Goal: Information Seeking & Learning: Find specific page/section

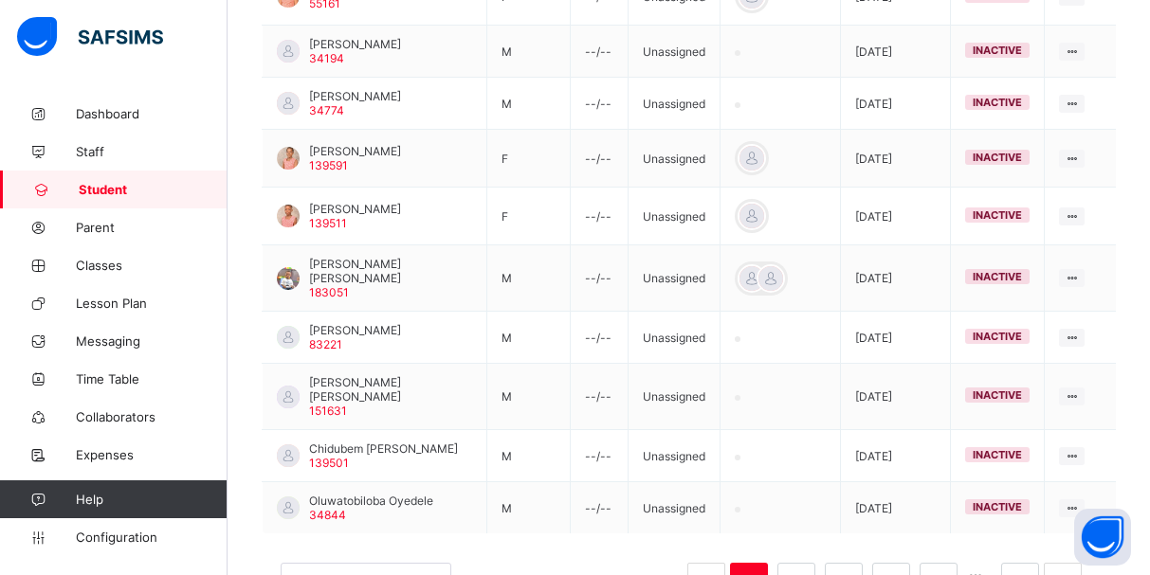
scroll to position [597, 0]
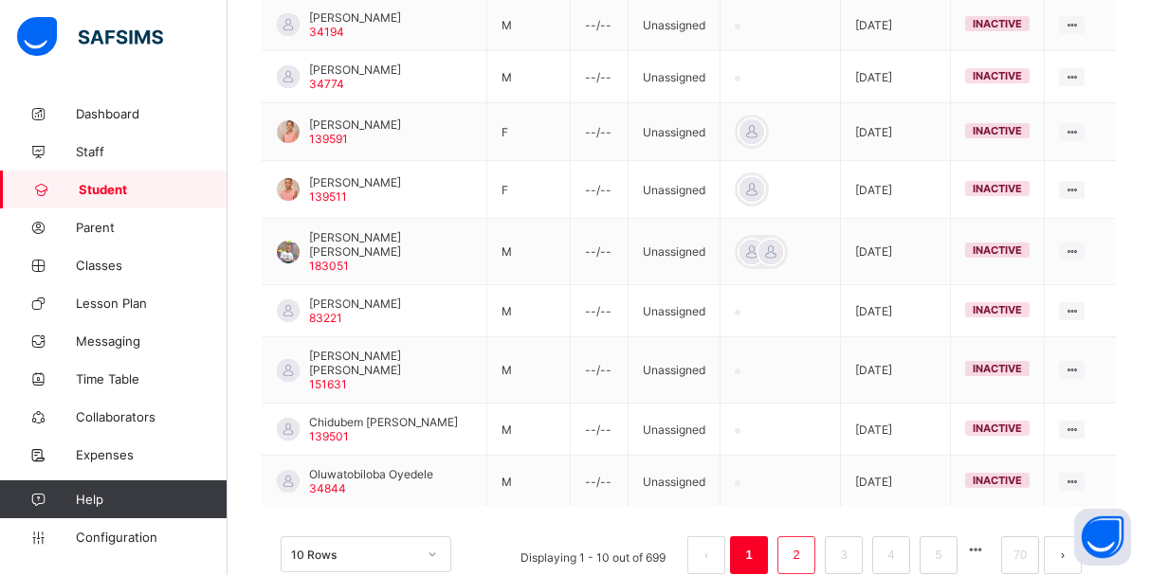
click at [805, 543] on link "2" at bounding box center [796, 555] width 18 height 25
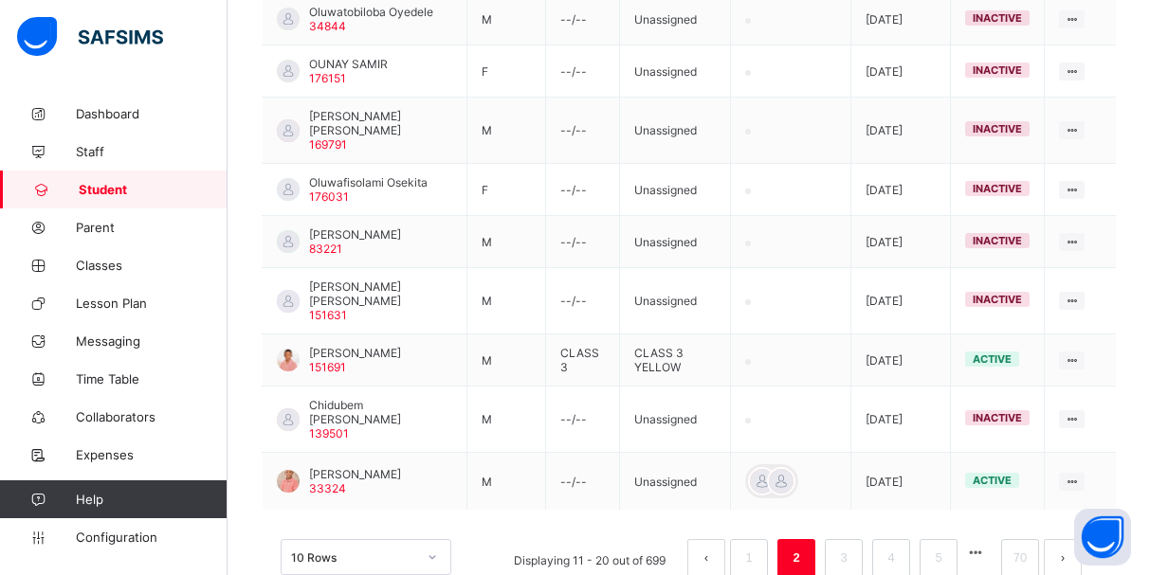
click at [513, 501] on div "10 Rows Displaying 11 - 20 out of 699 1 2 3 4 5 70" at bounding box center [689, 548] width 854 height 95
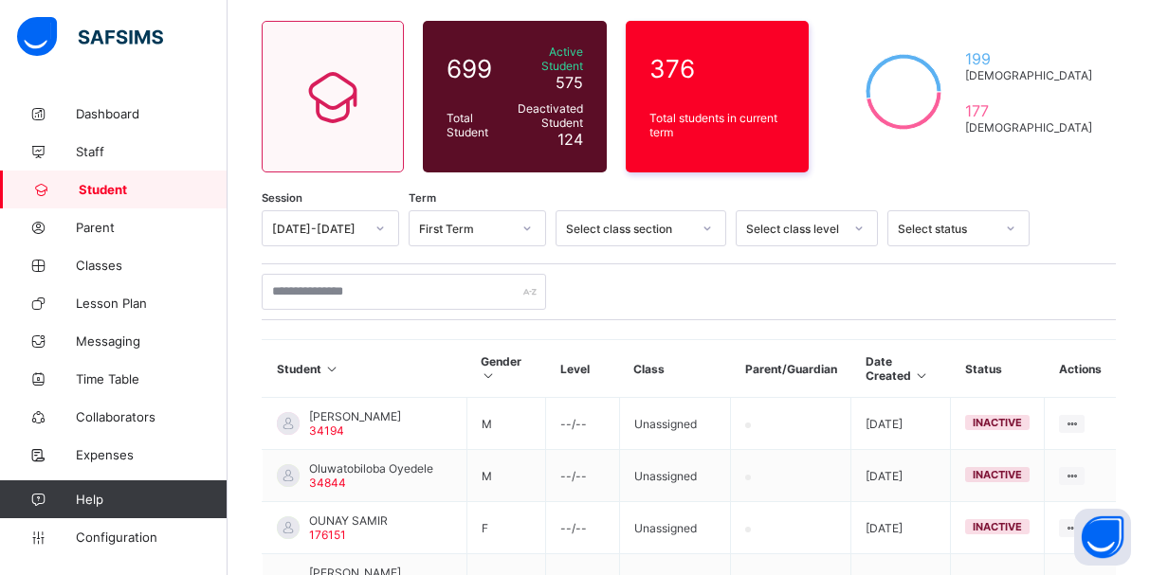
scroll to position [0, 0]
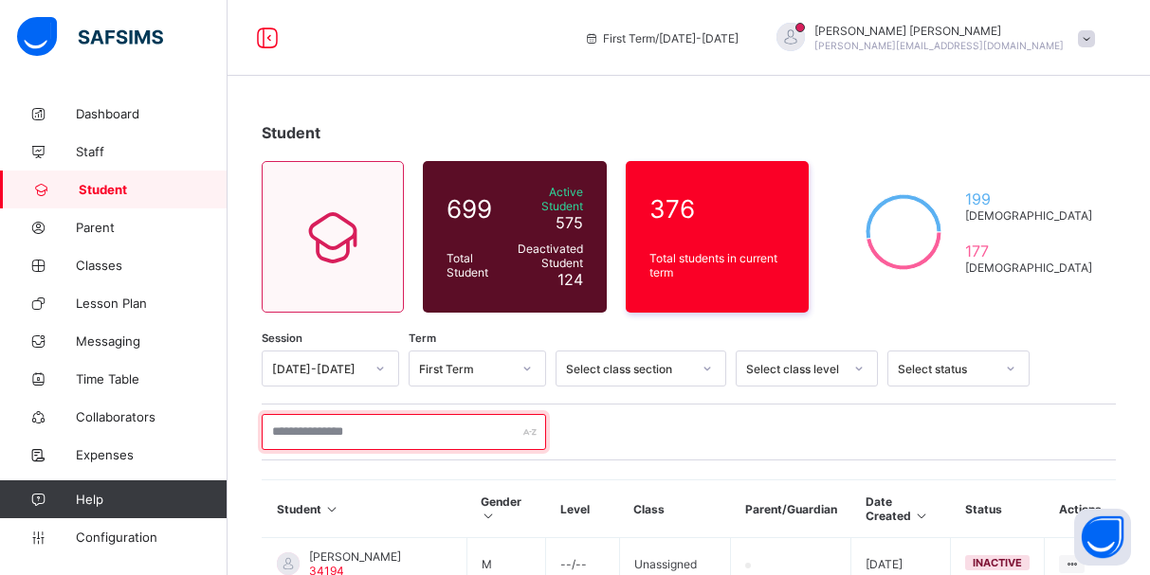
click at [376, 423] on input "text" at bounding box center [404, 432] width 284 height 36
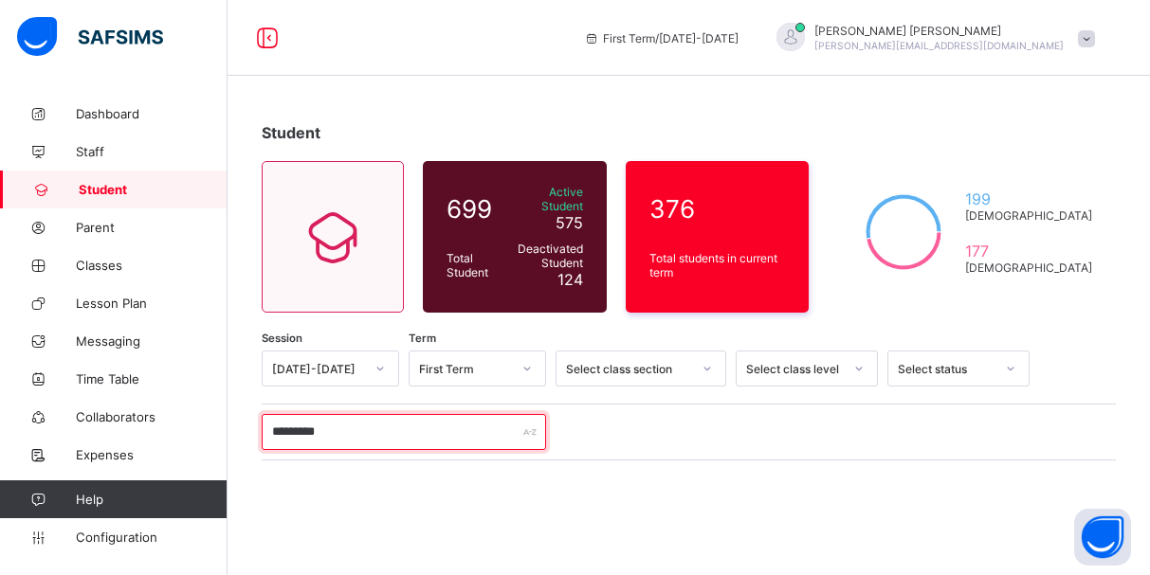
scroll to position [233, 0]
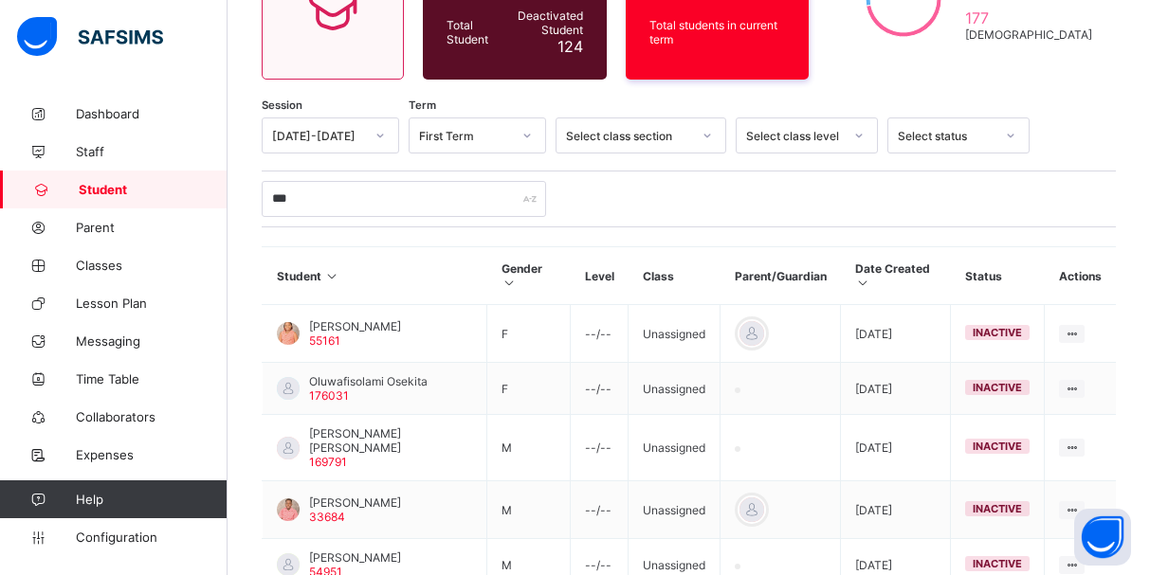
click at [701, 181] on div "***" at bounding box center [689, 199] width 854 height 36
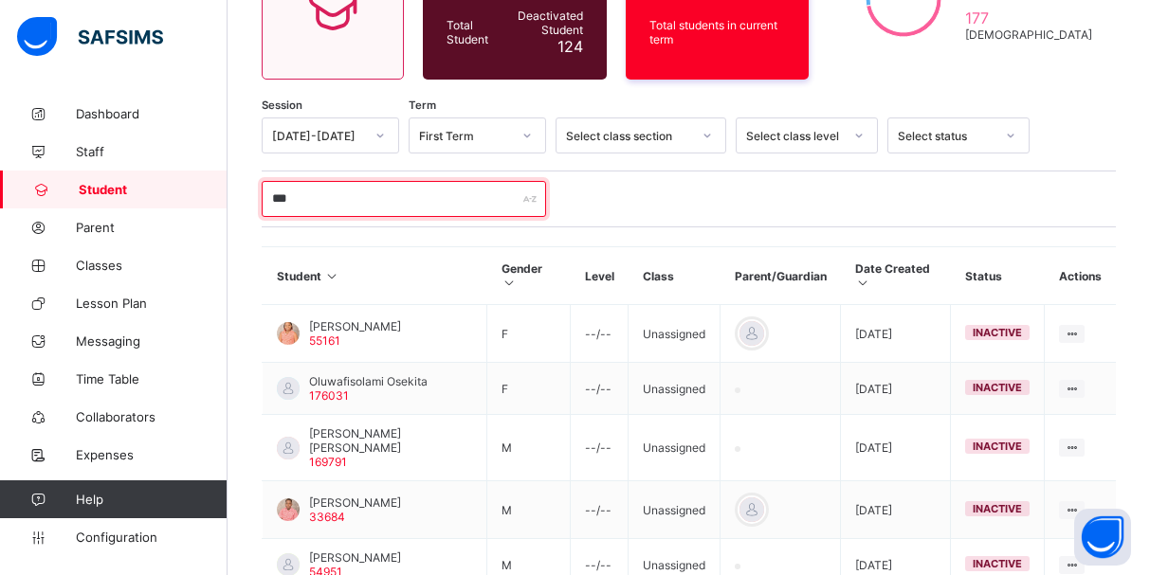
click at [297, 192] on input "***" at bounding box center [404, 199] width 284 height 36
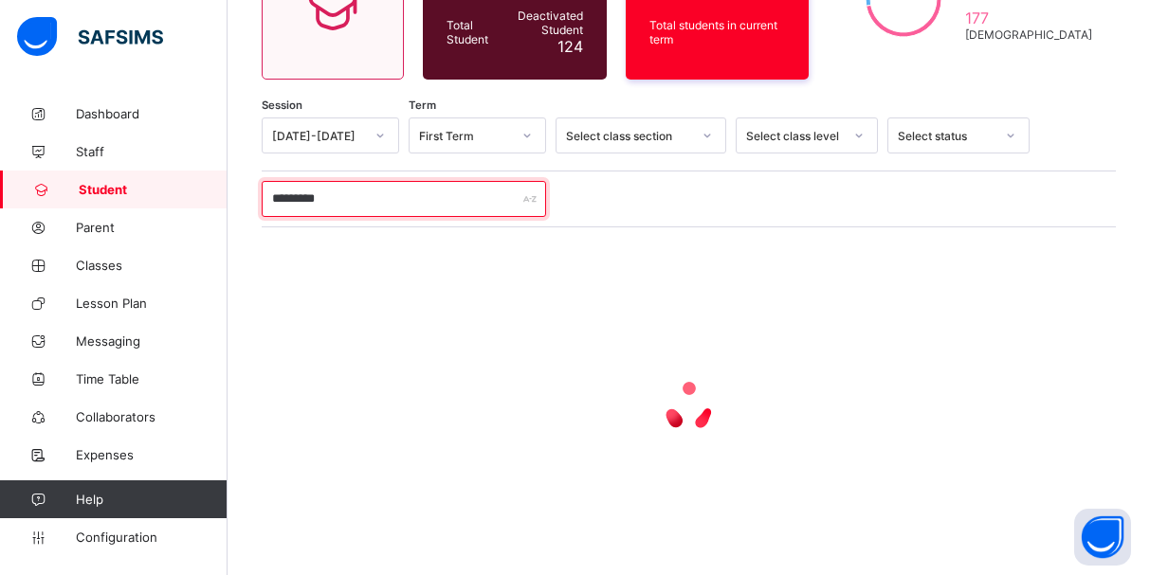
type input "*********"
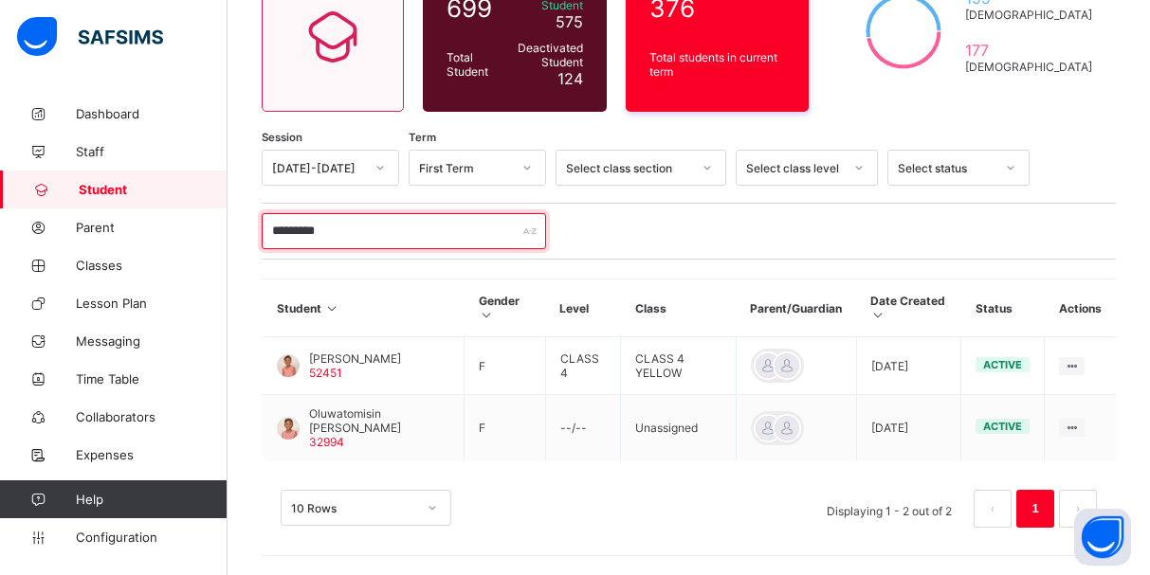
scroll to position [200, 0]
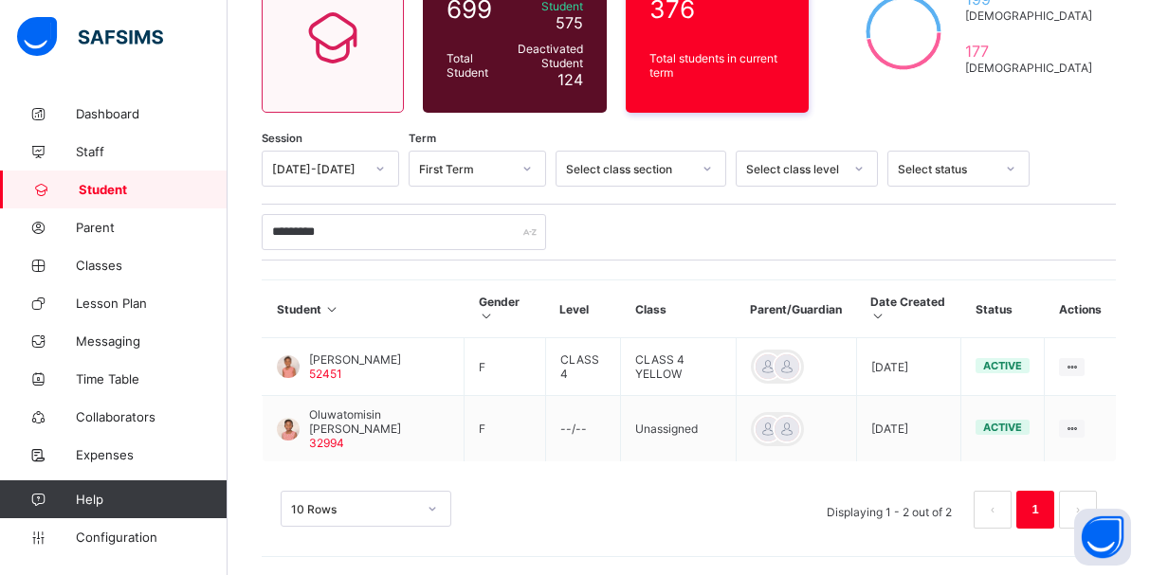
click at [684, 543] on div "10 Rows Displaying 1 - 2 out of 2 1" at bounding box center [689, 500] width 854 height 95
click at [631, 281] on th "Class" at bounding box center [679, 310] width 116 height 58
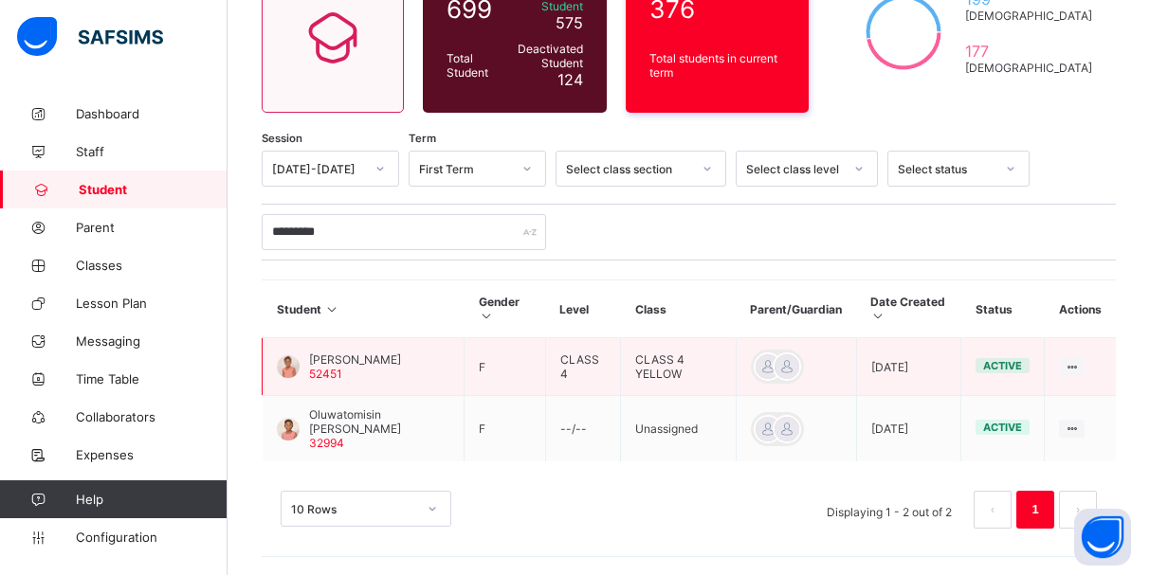
click at [339, 354] on span "[PERSON_NAME]" at bounding box center [355, 360] width 92 height 14
click at [290, 357] on div at bounding box center [288, 366] width 23 height 23
click at [391, 353] on span "[PERSON_NAME]" at bounding box center [355, 360] width 92 height 14
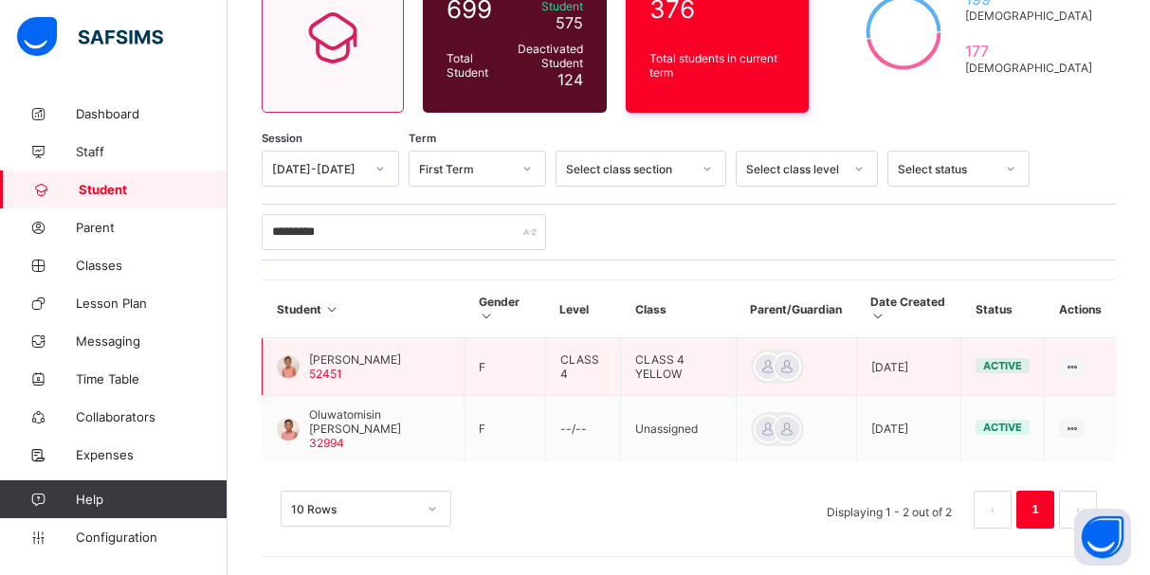
click at [391, 353] on span "[PERSON_NAME]" at bounding box center [355, 360] width 92 height 14
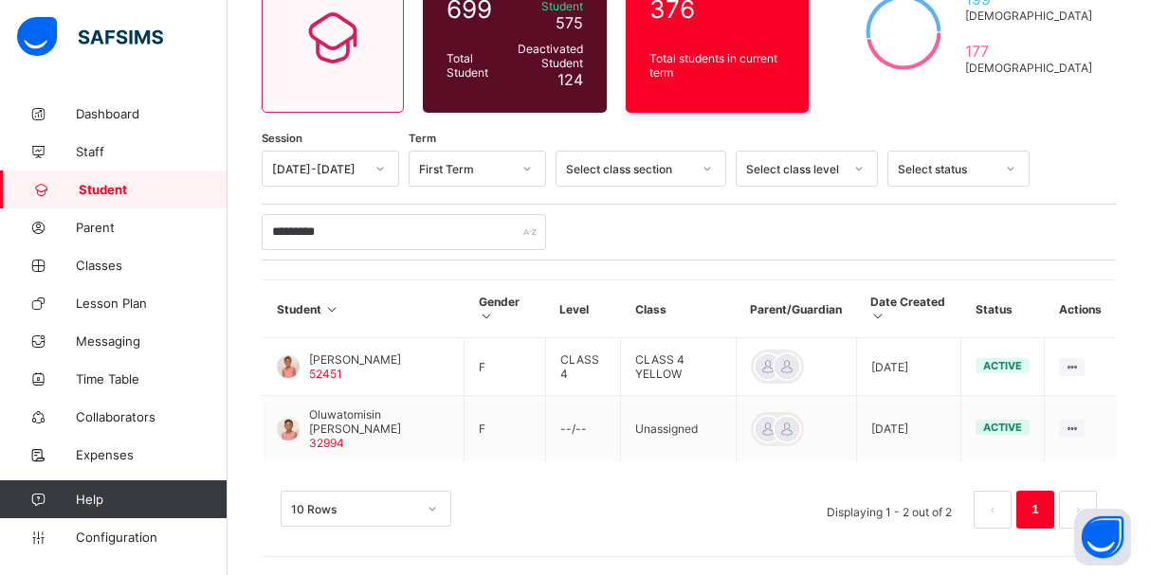
click at [555, 502] on div "10 Rows Displaying 1 - 2 out of 2 1" at bounding box center [689, 510] width 816 height 38
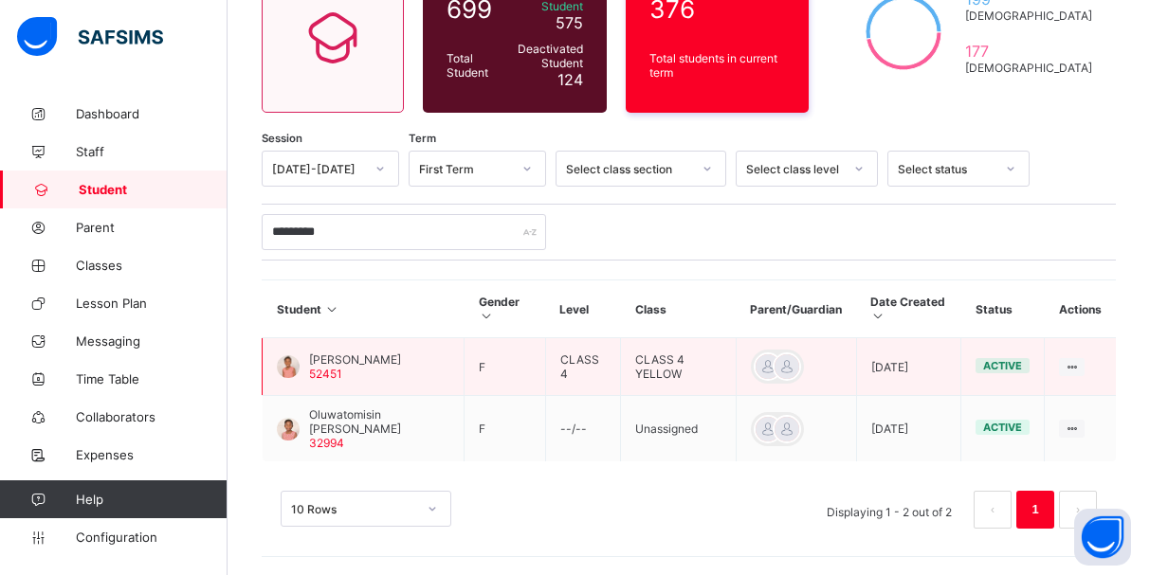
click at [289, 363] on div at bounding box center [288, 366] width 23 height 23
click at [327, 362] on span "[PERSON_NAME]" at bounding box center [355, 360] width 92 height 14
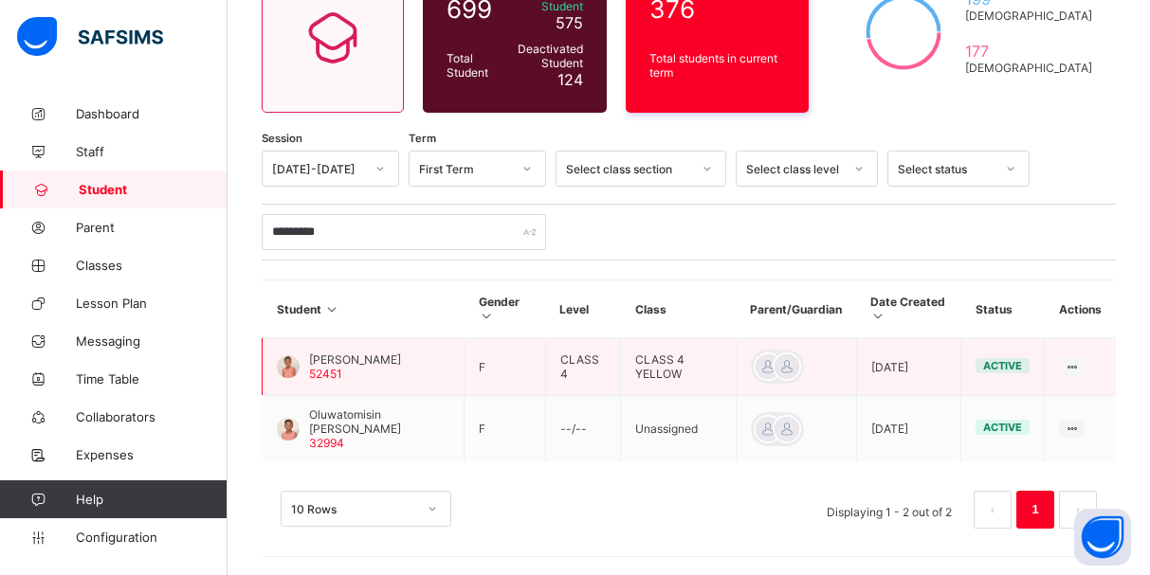
drag, startPoint x: 327, startPoint y: 362, endPoint x: 390, endPoint y: 373, distance: 63.4
click at [390, 373] on div "Oluwateniola Ade-Ajayi 52451" at bounding box center [355, 367] width 92 height 28
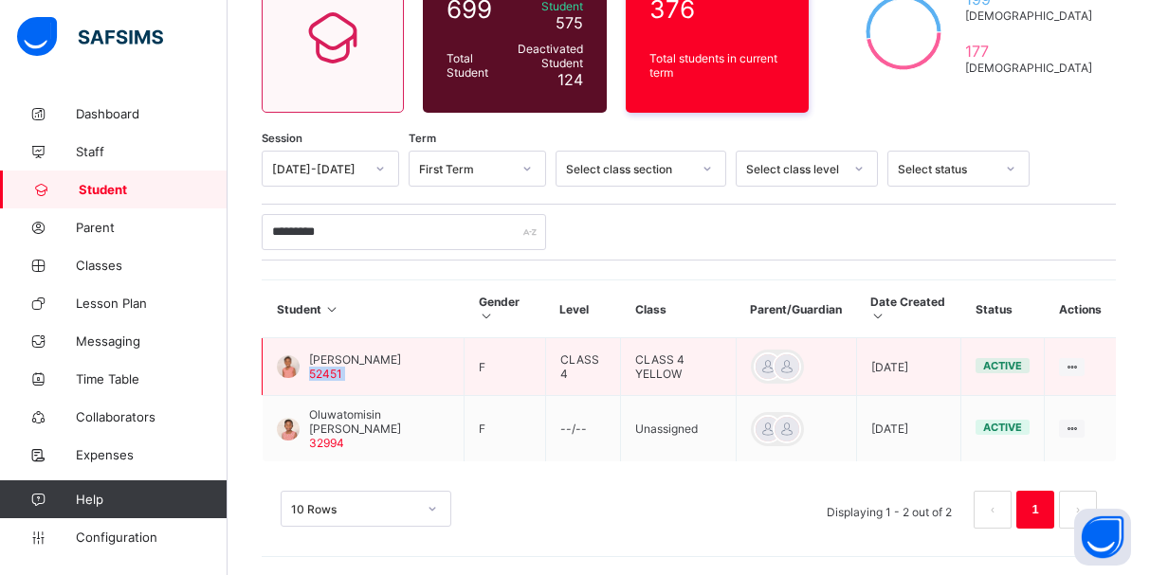
click at [390, 373] on div "Oluwateniola Ade-Ajayi 52451" at bounding box center [355, 367] width 92 height 28
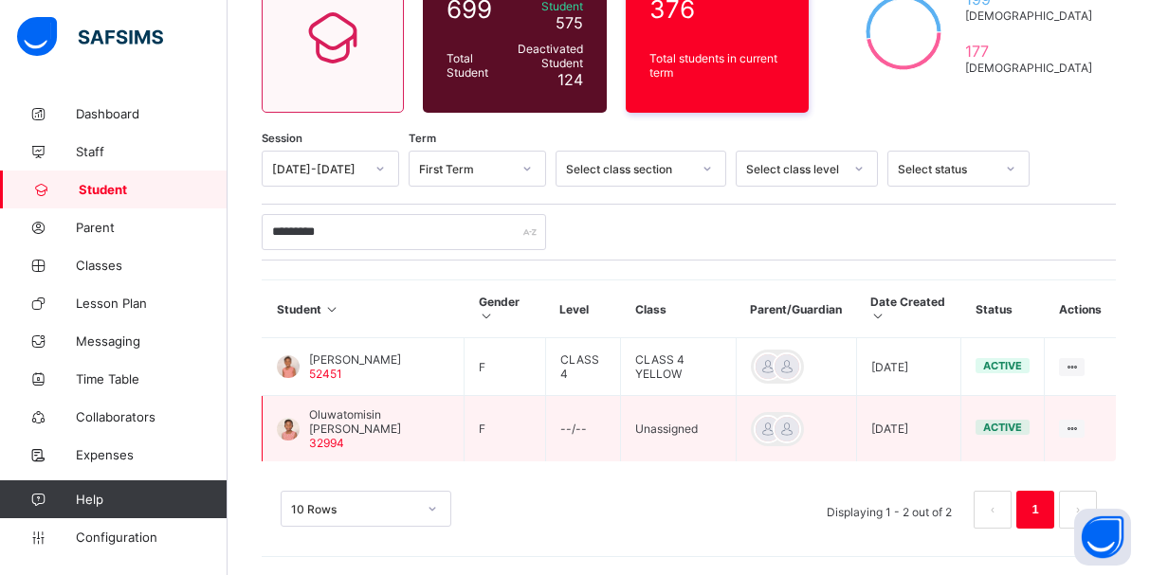
click at [326, 436] on span "32994" at bounding box center [326, 443] width 35 height 14
drag, startPoint x: 326, startPoint y: 436, endPoint x: 379, endPoint y: 433, distance: 53.2
click at [379, 433] on span "Oluwatomisin [PERSON_NAME]" at bounding box center [379, 422] width 140 height 28
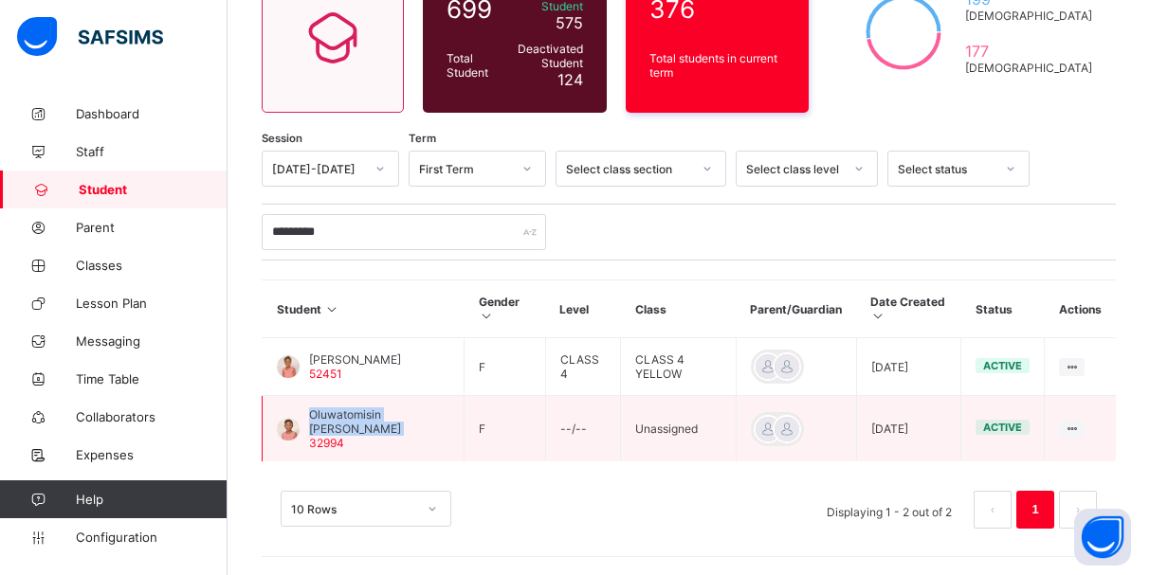
click at [379, 433] on span "Oluwatomisin [PERSON_NAME]" at bounding box center [379, 422] width 140 height 28
drag, startPoint x: 379, startPoint y: 433, endPoint x: 368, endPoint y: 411, distance: 24.6
click at [368, 411] on span "Oluwatomisin [PERSON_NAME]" at bounding box center [379, 422] width 140 height 28
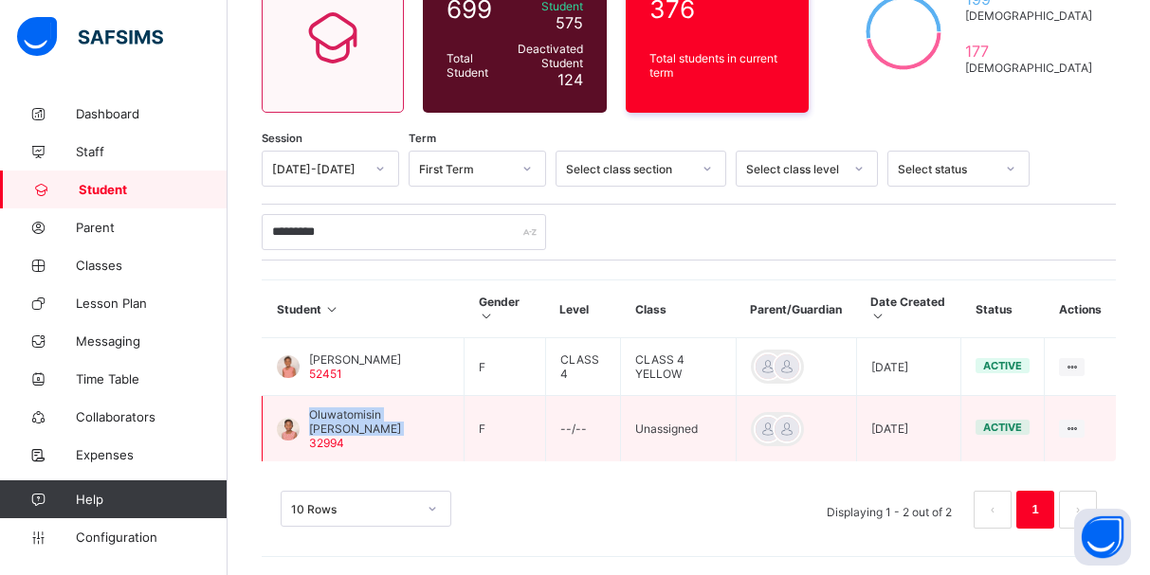
drag, startPoint x: 368, startPoint y: 411, endPoint x: 388, endPoint y: 427, distance: 25.6
click at [388, 427] on span "Oluwatomisin [PERSON_NAME]" at bounding box center [379, 422] width 140 height 28
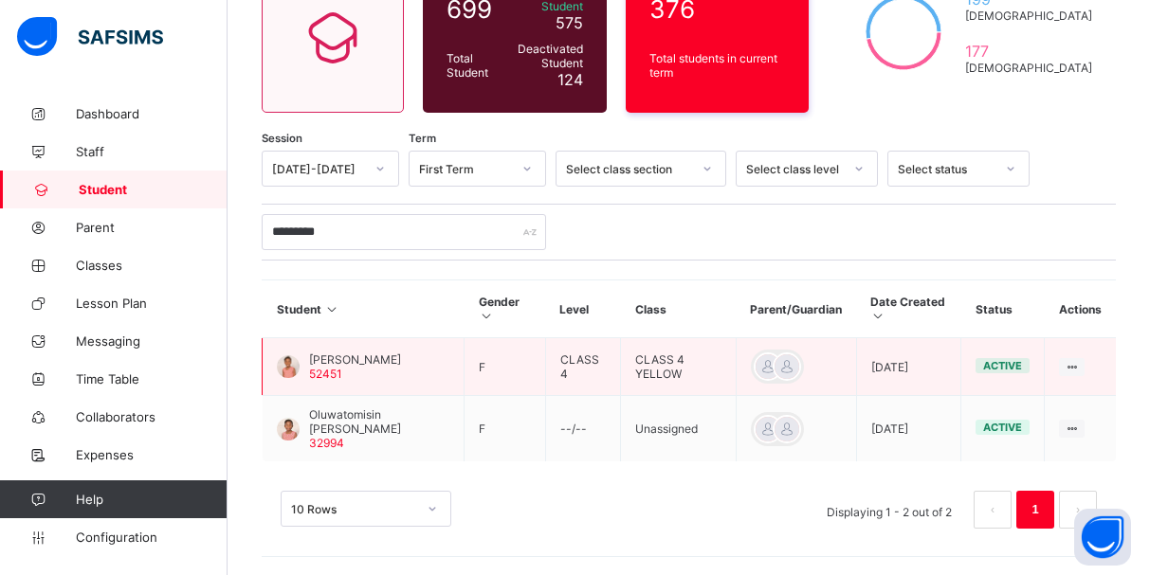
click at [335, 355] on span "[PERSON_NAME]" at bounding box center [355, 360] width 92 height 14
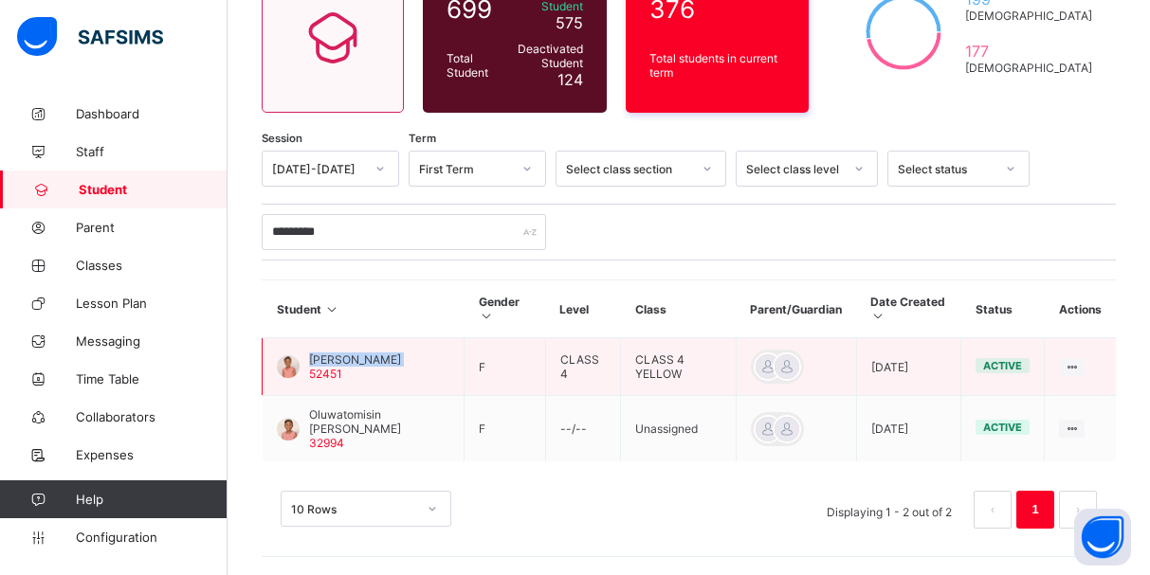
click at [335, 355] on span "[PERSON_NAME]" at bounding box center [355, 360] width 92 height 14
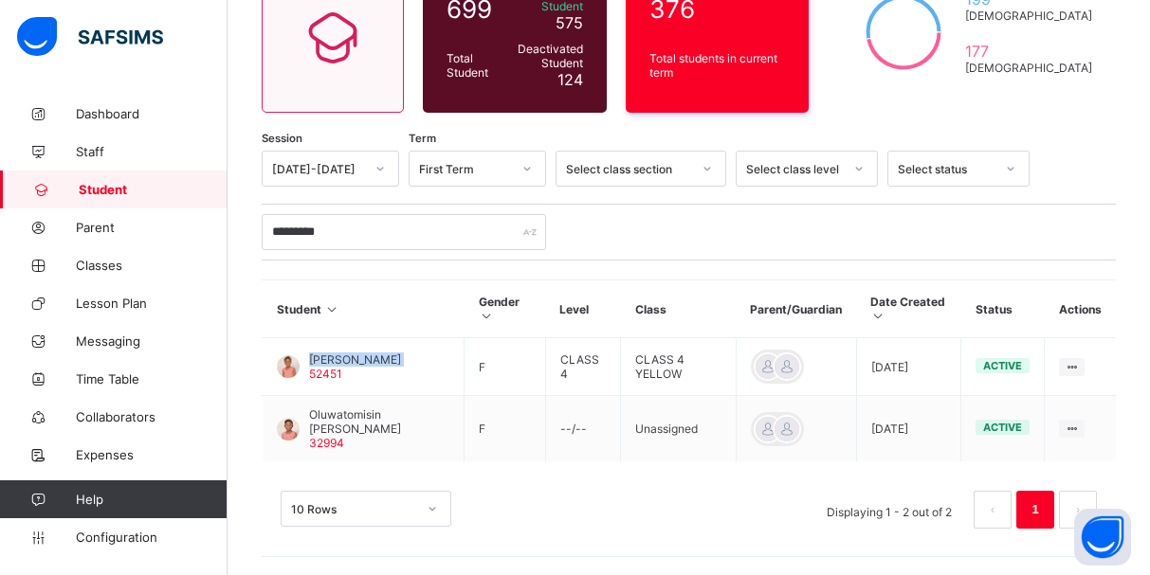
click at [112, 196] on span "Student" at bounding box center [153, 189] width 149 height 15
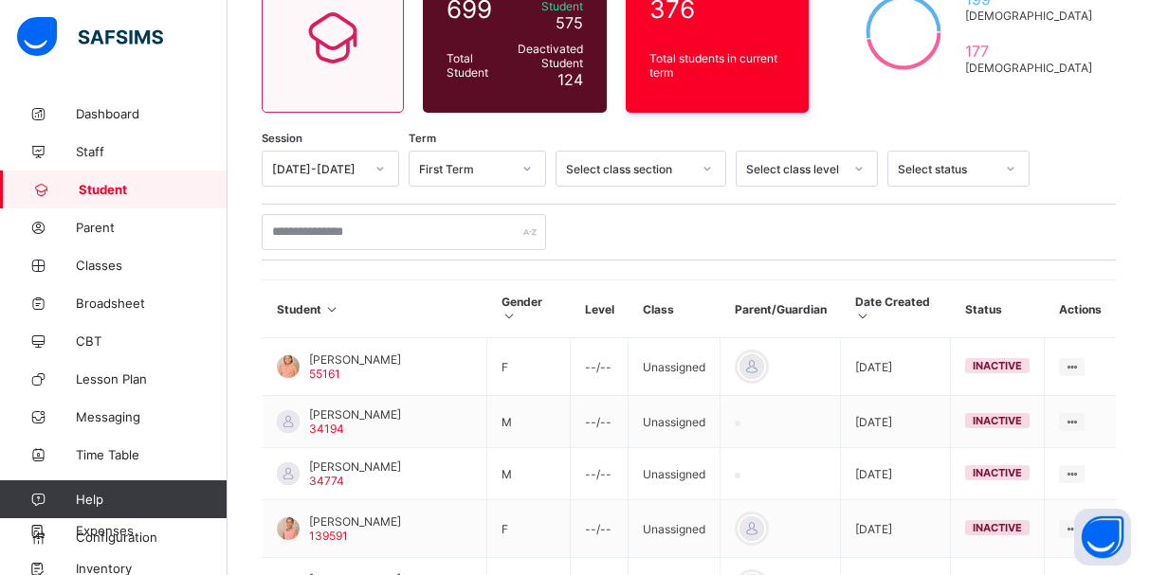
scroll to position [200, 0]
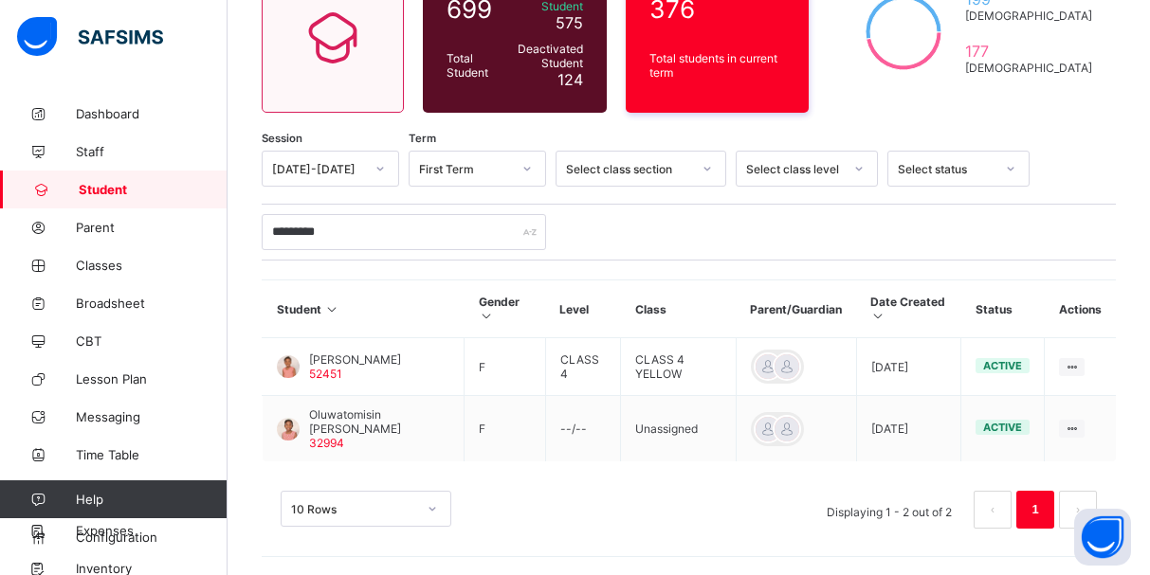
type input "*********"
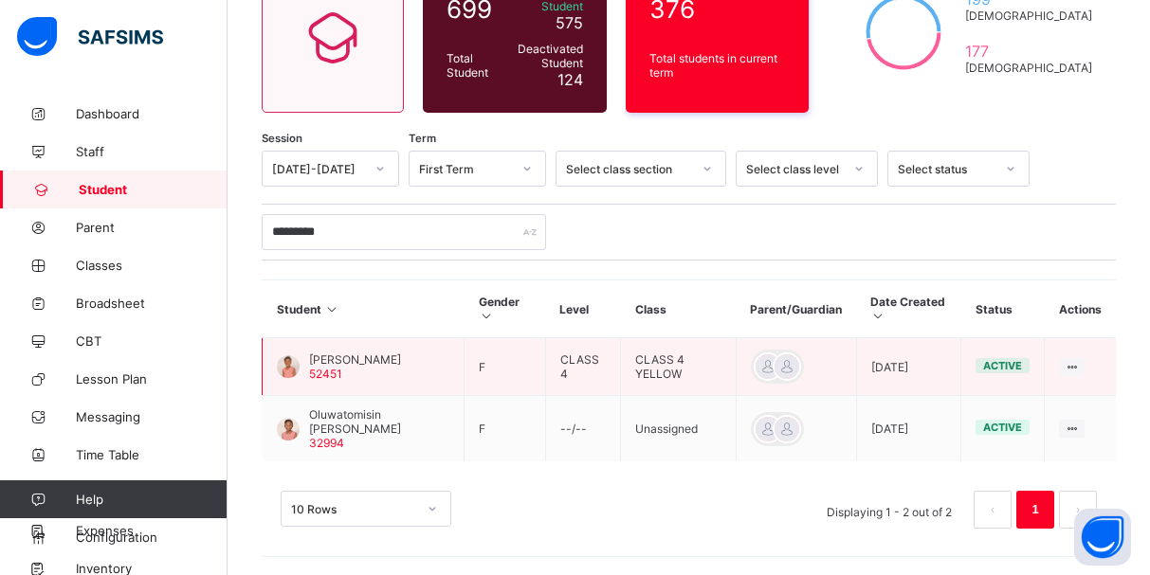
click at [335, 365] on span "[PERSON_NAME]" at bounding box center [355, 360] width 92 height 14
click at [333, 353] on span "[PERSON_NAME]" at bounding box center [355, 360] width 92 height 14
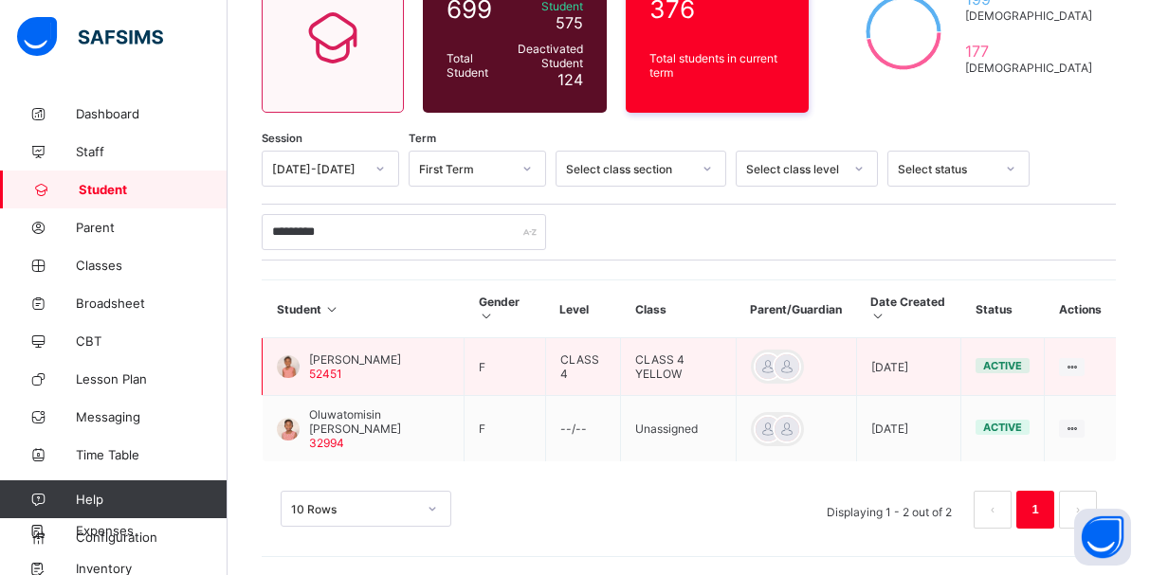
drag, startPoint x: 333, startPoint y: 345, endPoint x: 284, endPoint y: 360, distance: 50.7
click at [284, 360] on div at bounding box center [288, 366] width 23 height 23
click at [289, 367] on div at bounding box center [288, 366] width 23 height 23
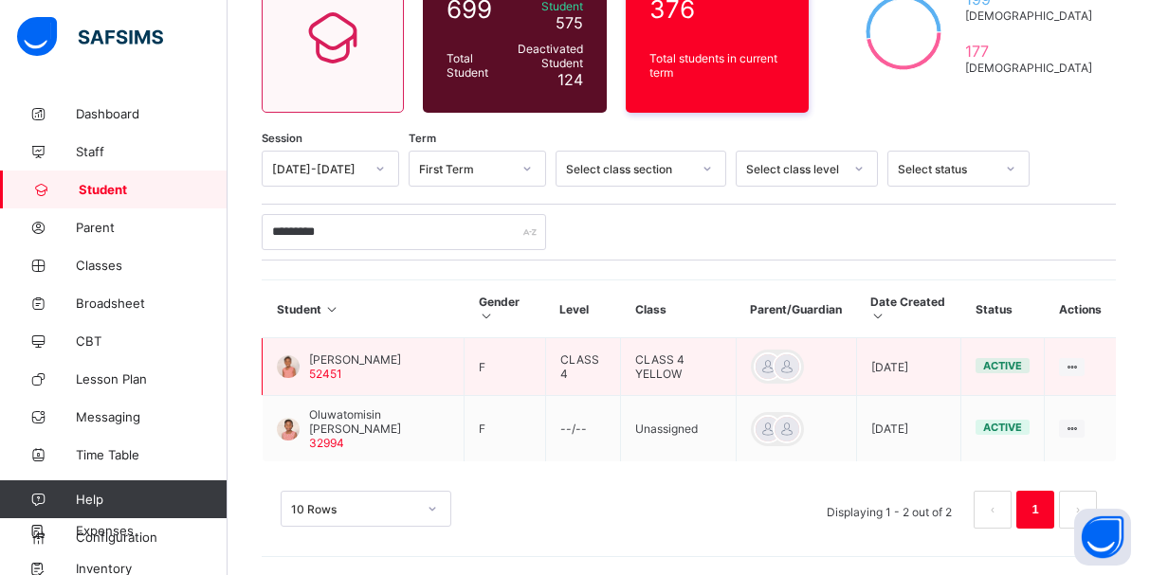
click at [289, 367] on div at bounding box center [288, 366] width 23 height 23
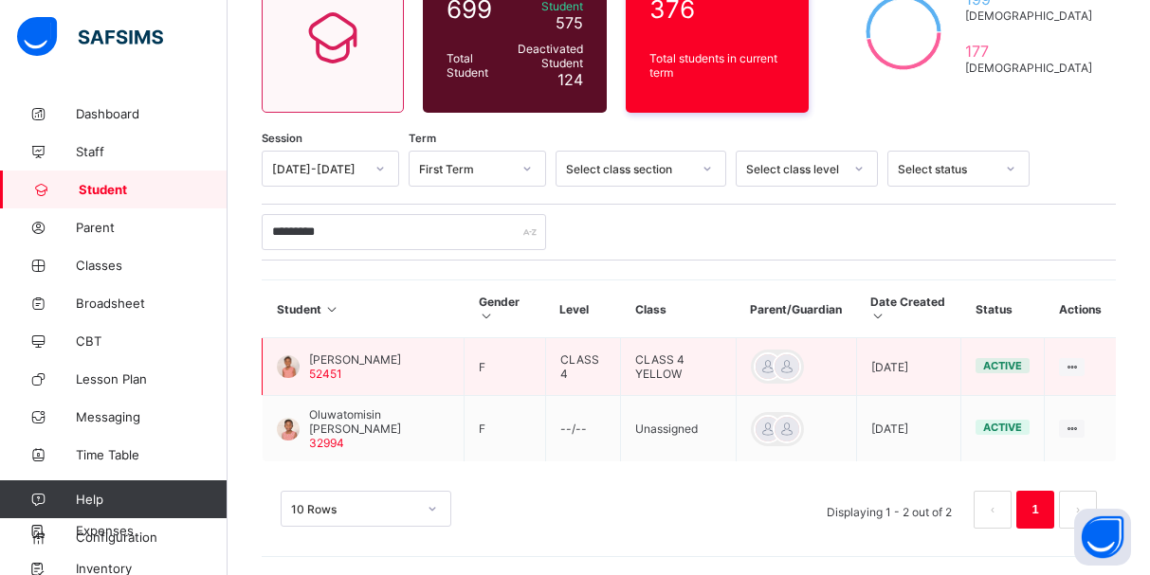
click at [289, 367] on div at bounding box center [288, 366] width 23 height 23
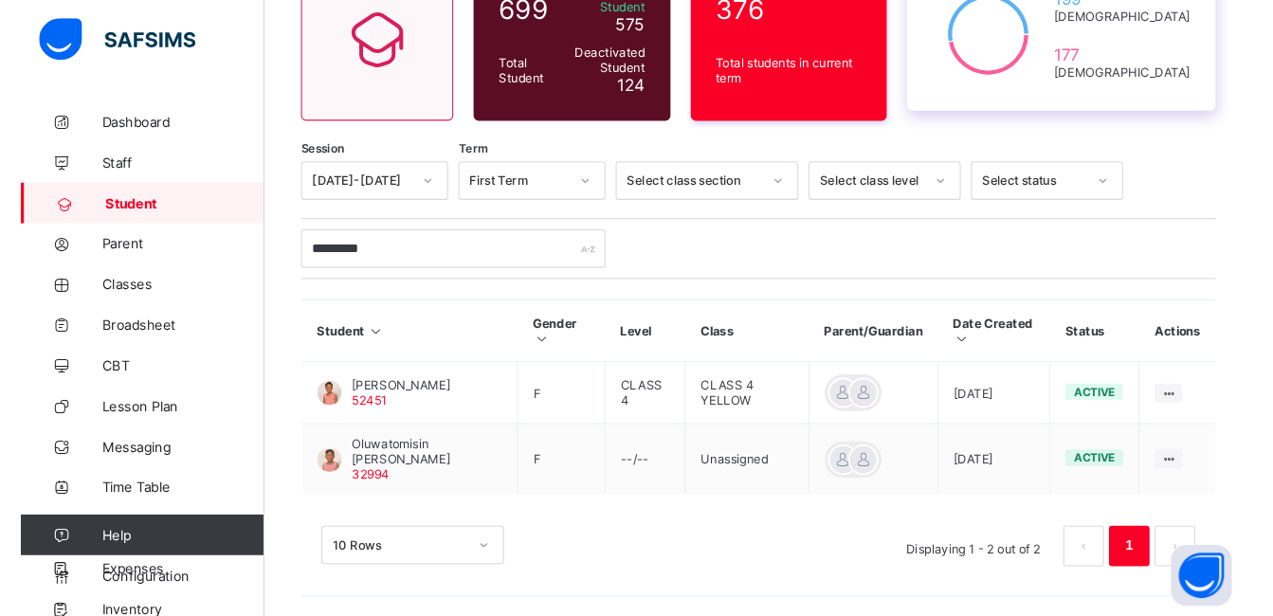
scroll to position [128, 0]
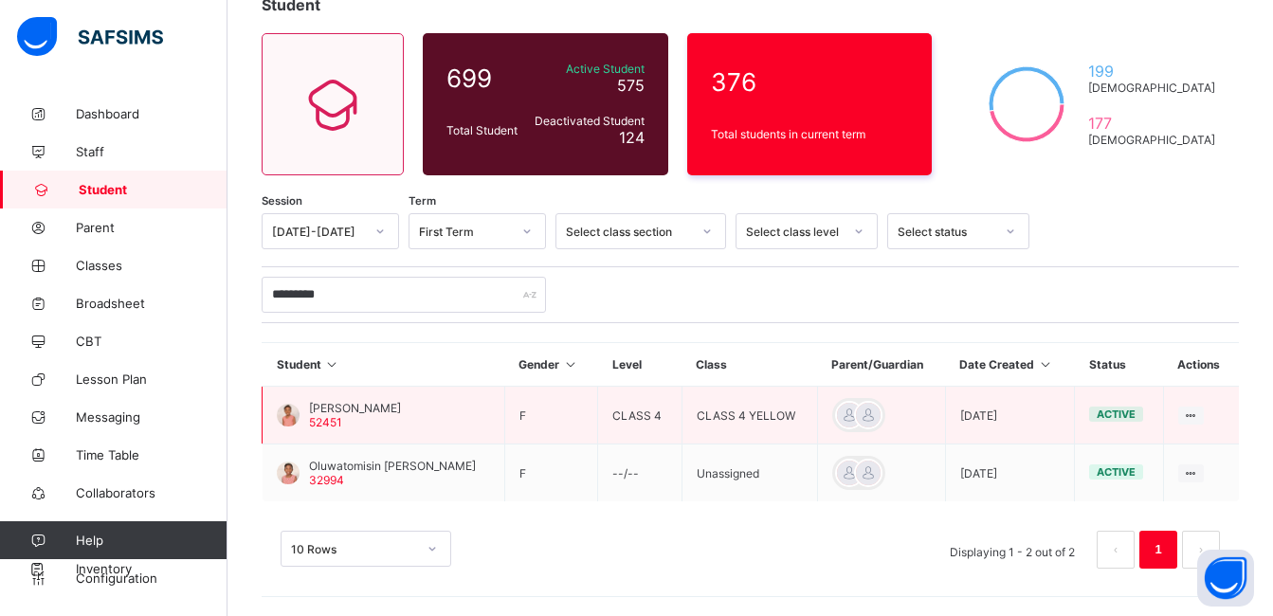
click at [325, 413] on span "[PERSON_NAME]" at bounding box center [355, 408] width 92 height 14
click at [325, 416] on span "52451" at bounding box center [325, 422] width 33 height 14
click at [1149, 414] on icon at bounding box center [1191, 416] width 16 height 14
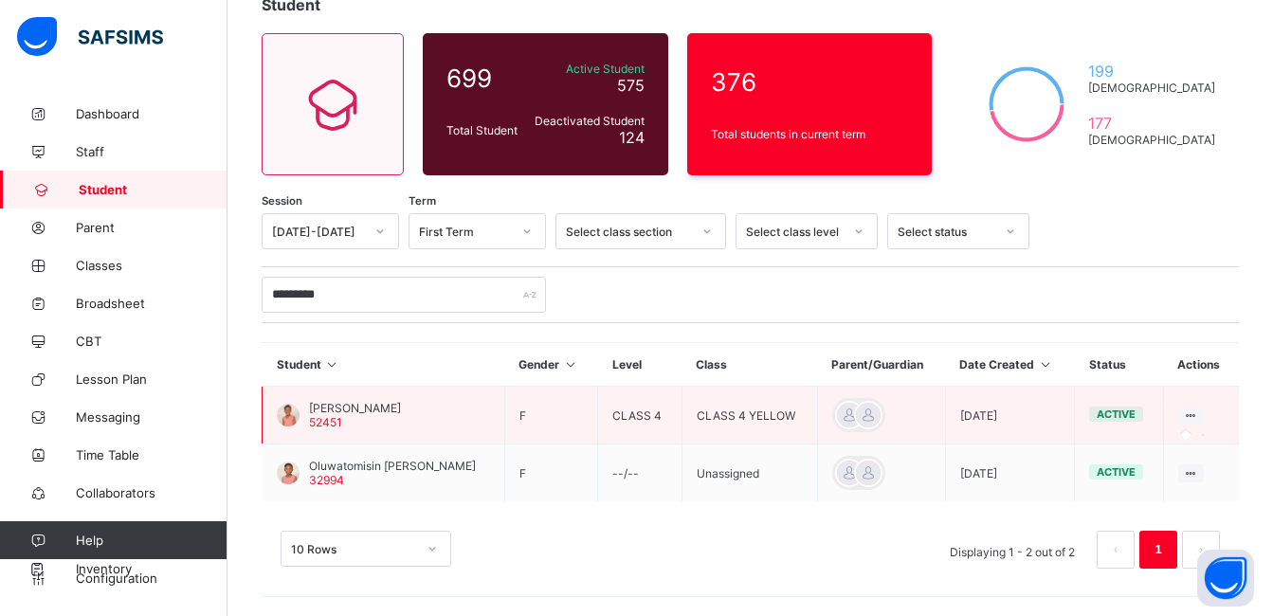
click at [1149, 420] on icon at bounding box center [1191, 416] width 16 height 14
click at [1149, 416] on icon at bounding box center [1191, 416] width 16 height 14
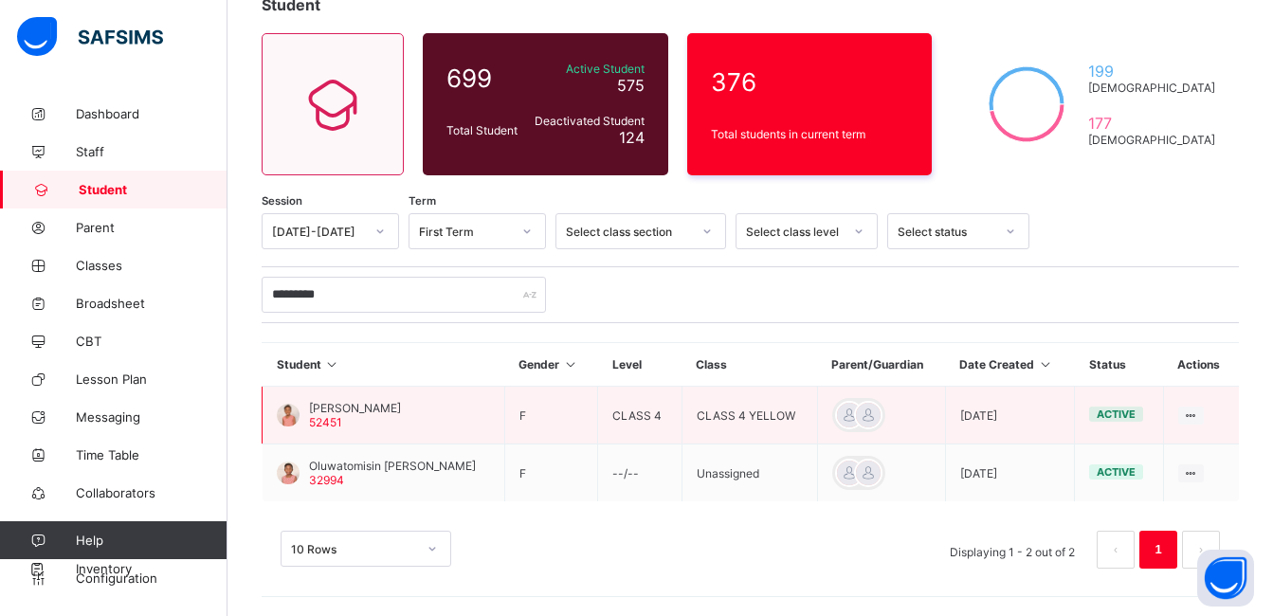
click at [285, 410] on div at bounding box center [288, 415] width 23 height 23
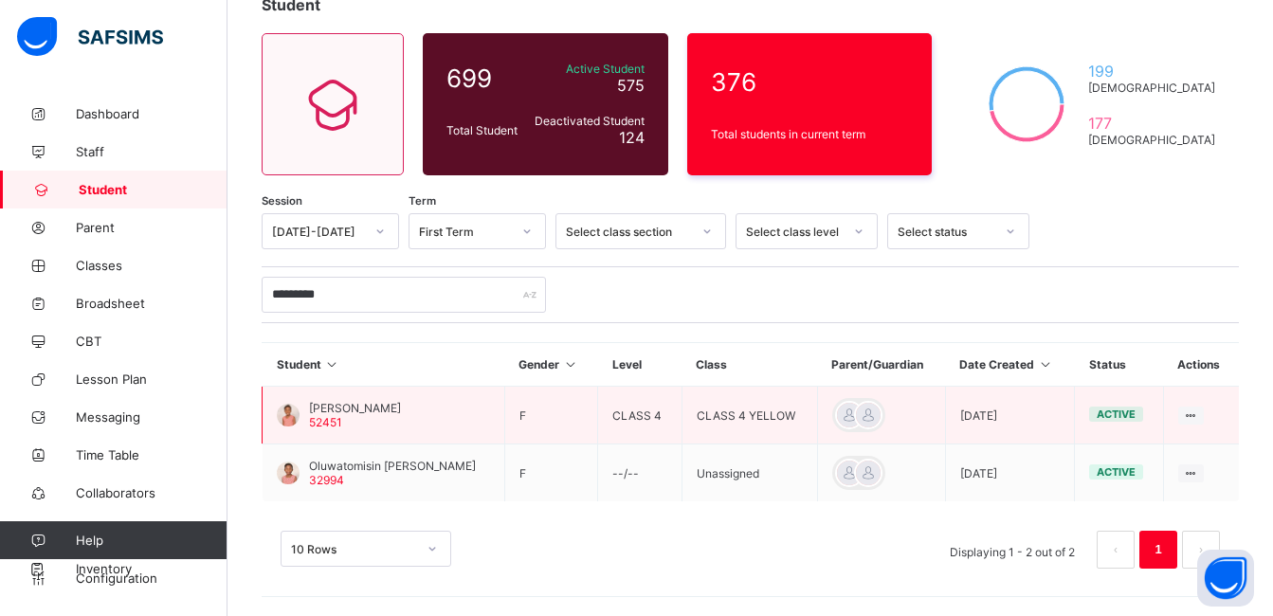
click at [285, 410] on div at bounding box center [288, 415] width 23 height 23
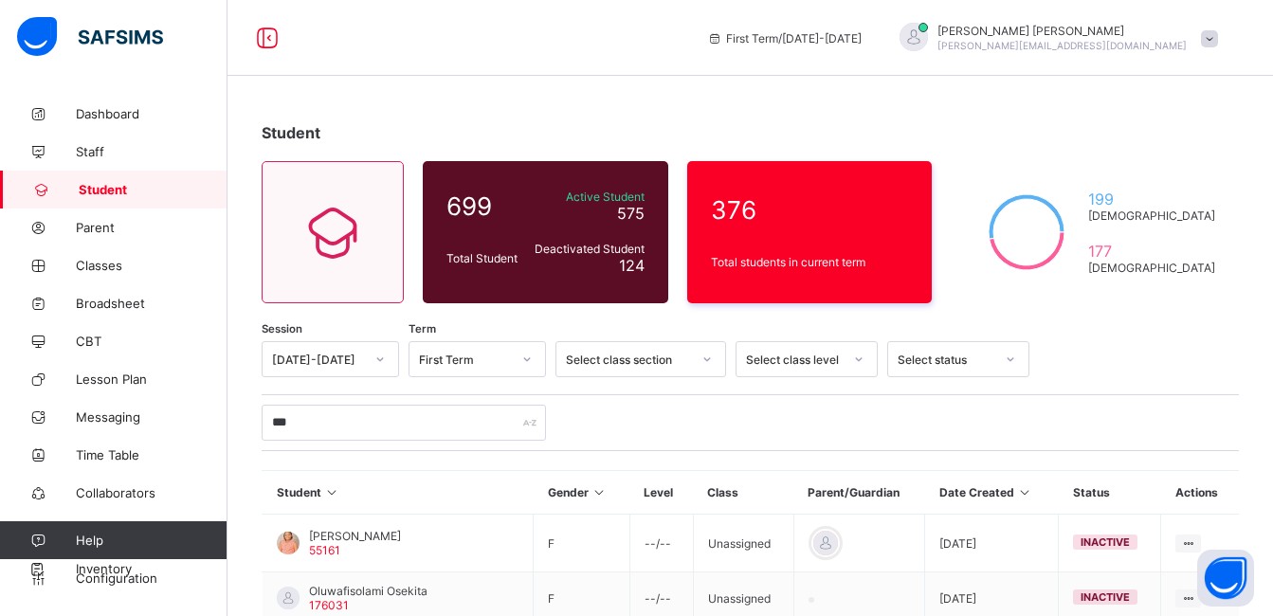
scroll to position [128, 0]
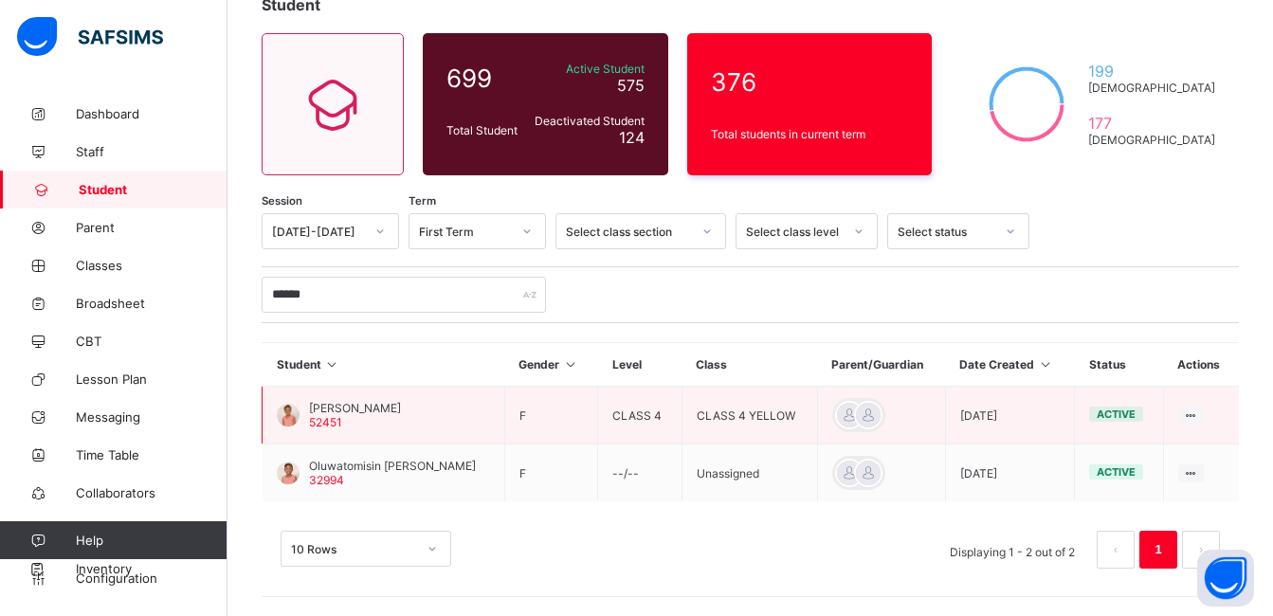
type input "******"
click at [353, 406] on span "[PERSON_NAME]" at bounding box center [355, 408] width 92 height 14
click at [353, 408] on span "[PERSON_NAME]" at bounding box center [355, 408] width 92 height 14
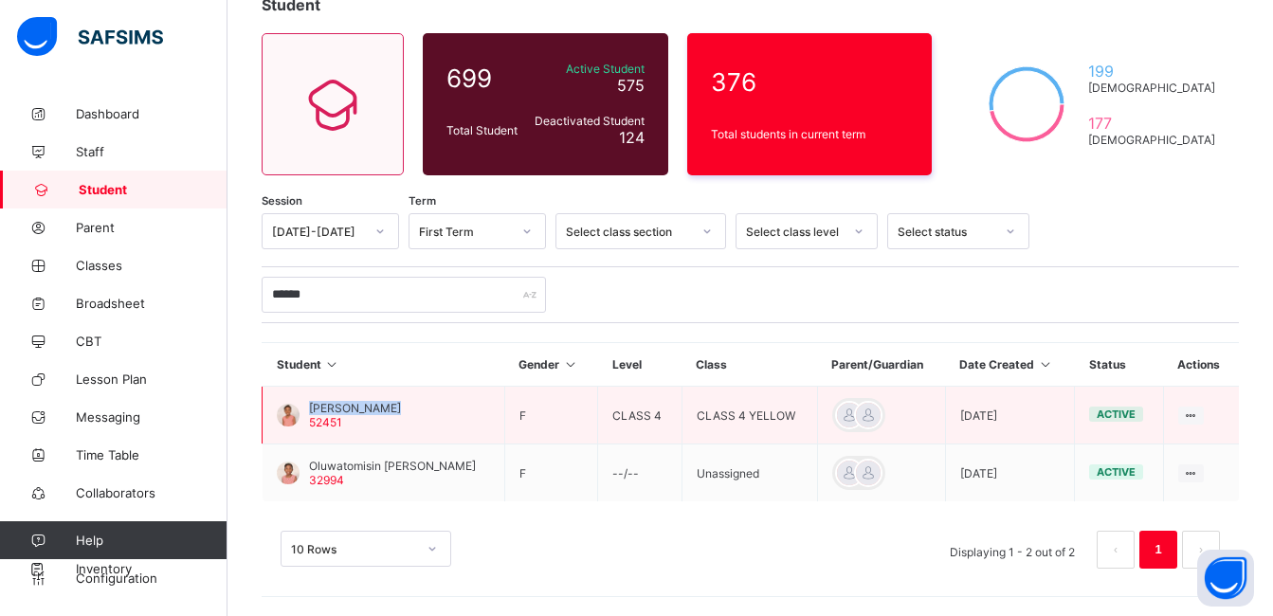
click at [353, 408] on span "[PERSON_NAME]" at bounding box center [355, 408] width 92 height 14
click at [1192, 414] on icon at bounding box center [1191, 416] width 16 height 14
click at [1199, 414] on icon at bounding box center [1191, 416] width 16 height 14
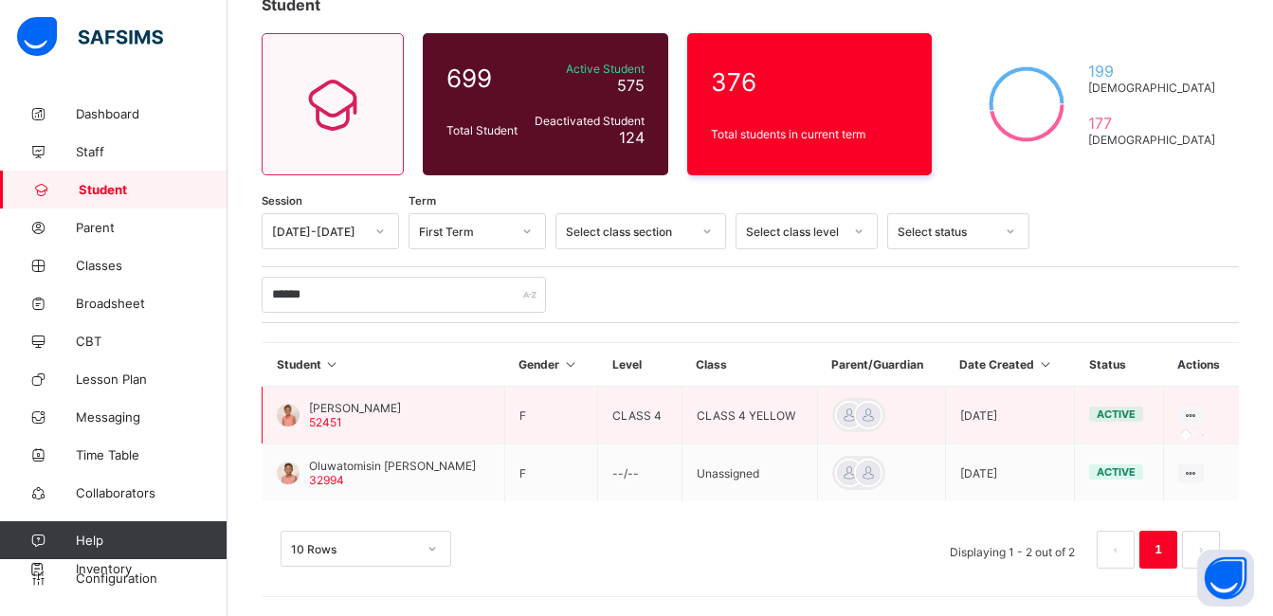
click at [1199, 414] on icon at bounding box center [1191, 416] width 16 height 14
click at [326, 420] on span "52451" at bounding box center [325, 422] width 33 height 14
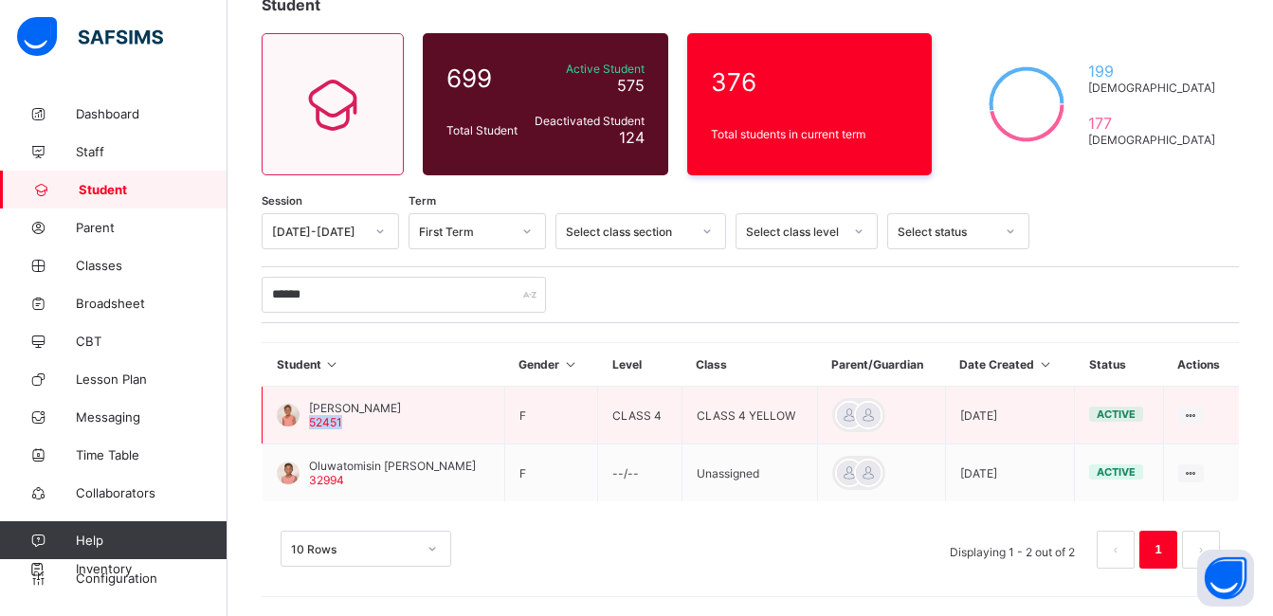
click at [326, 420] on span "52451" at bounding box center [325, 422] width 33 height 14
click at [293, 408] on div at bounding box center [288, 415] width 23 height 23
click at [1199, 413] on icon at bounding box center [1191, 416] width 16 height 14
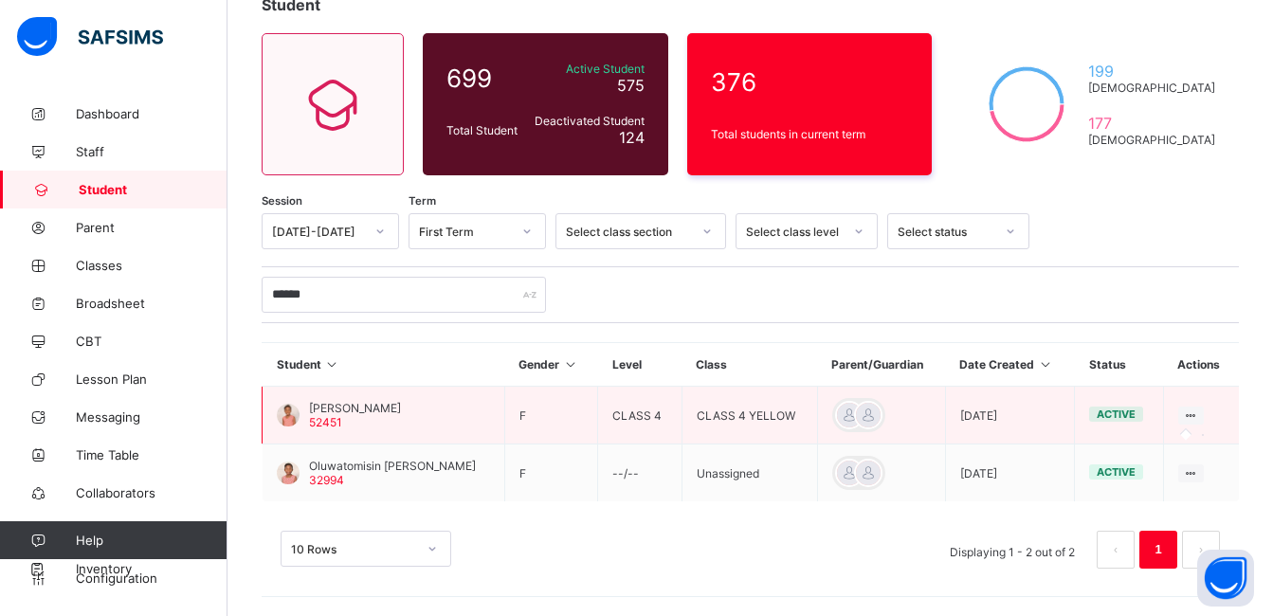
click at [1199, 414] on icon at bounding box center [1191, 416] width 16 height 14
click at [373, 411] on span "[PERSON_NAME]" at bounding box center [355, 408] width 92 height 14
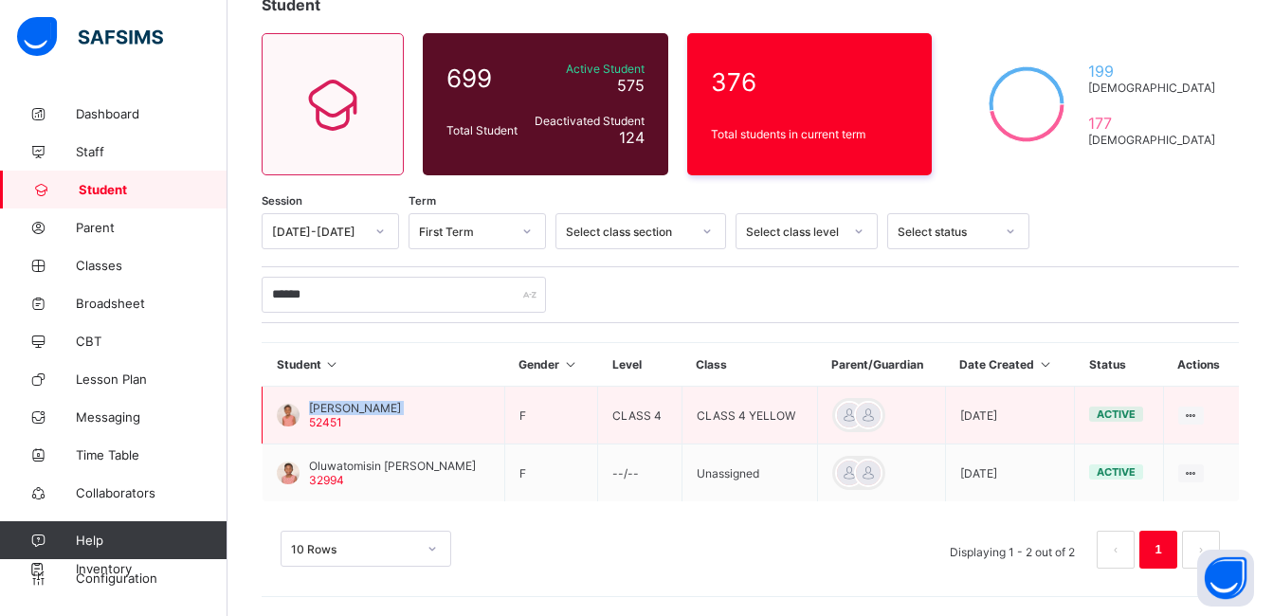
click at [373, 411] on span "[PERSON_NAME]" at bounding box center [355, 408] width 92 height 14
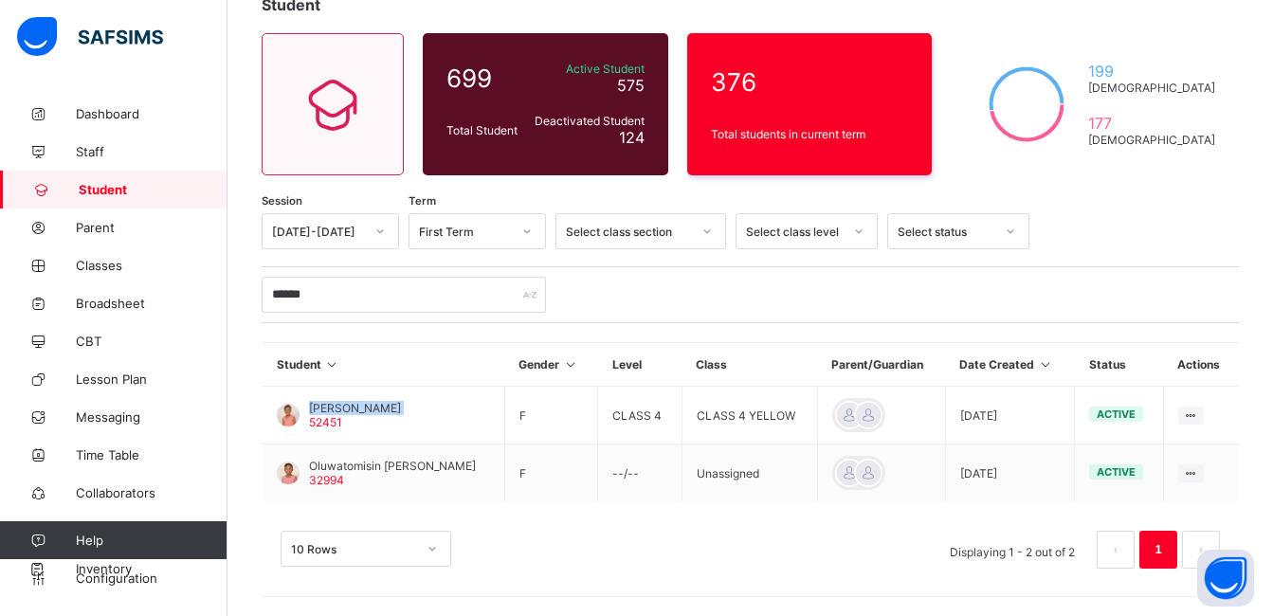
click at [118, 185] on span "Student" at bounding box center [153, 189] width 149 height 15
click at [97, 577] on span "Configuration" at bounding box center [151, 578] width 151 height 15
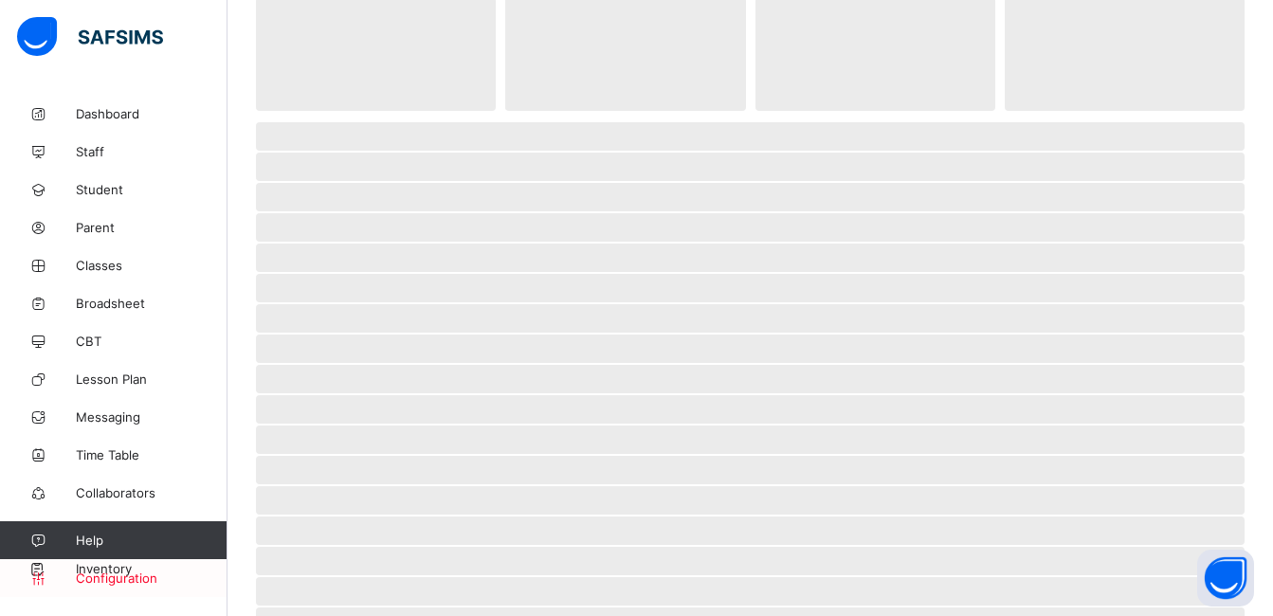
scroll to position [126, 0]
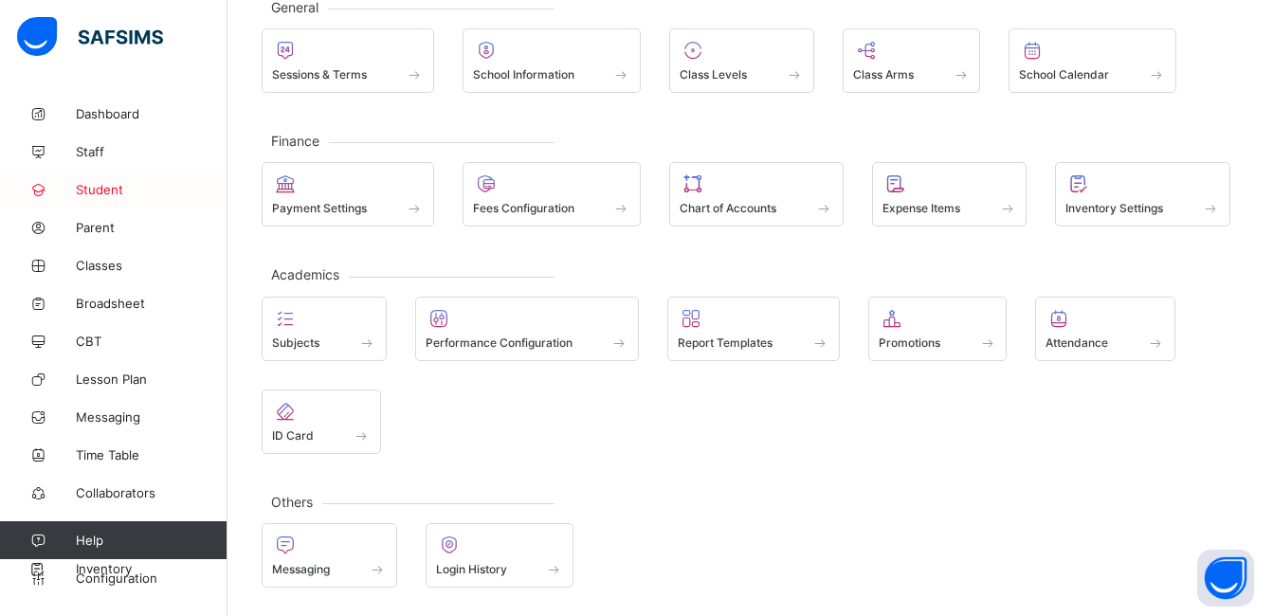
click at [122, 184] on span "Student" at bounding box center [152, 189] width 152 height 15
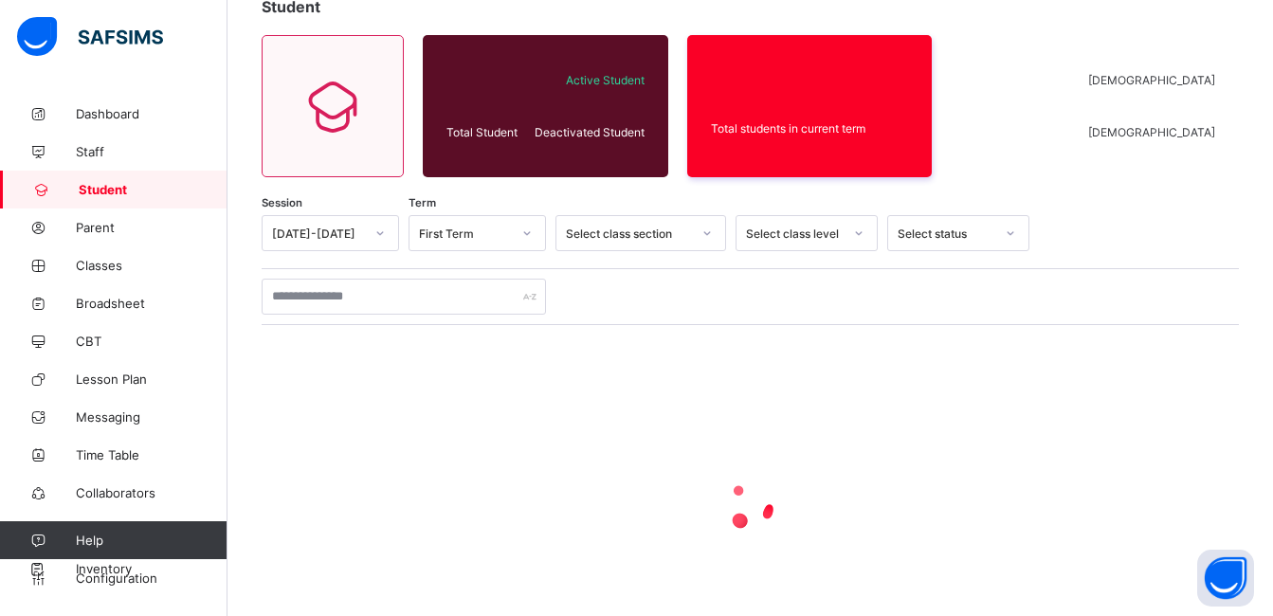
click at [122, 184] on span "Student" at bounding box center [153, 189] width 149 height 15
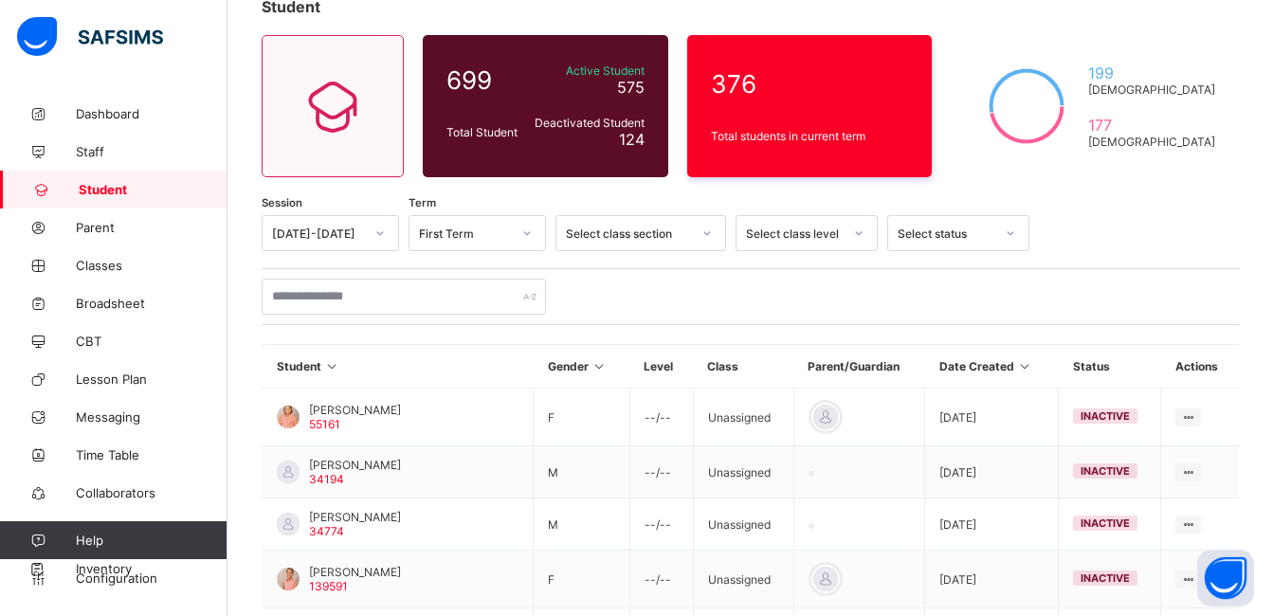
scroll to position [556, 0]
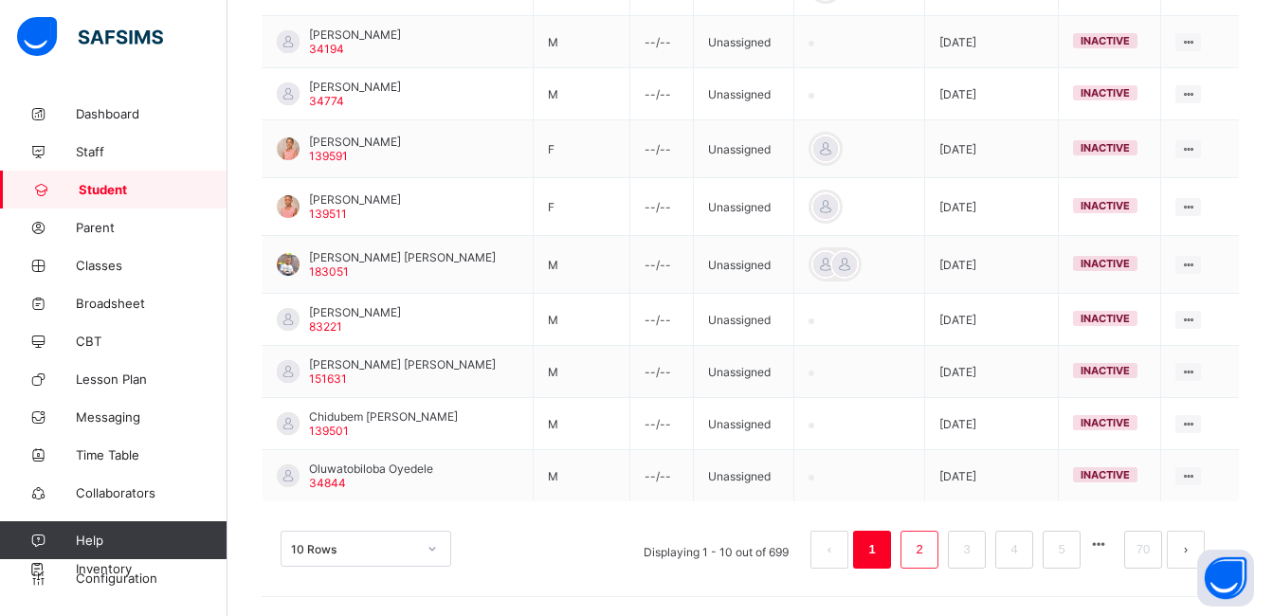
click at [922, 555] on li "2" at bounding box center [919, 550] width 38 height 38
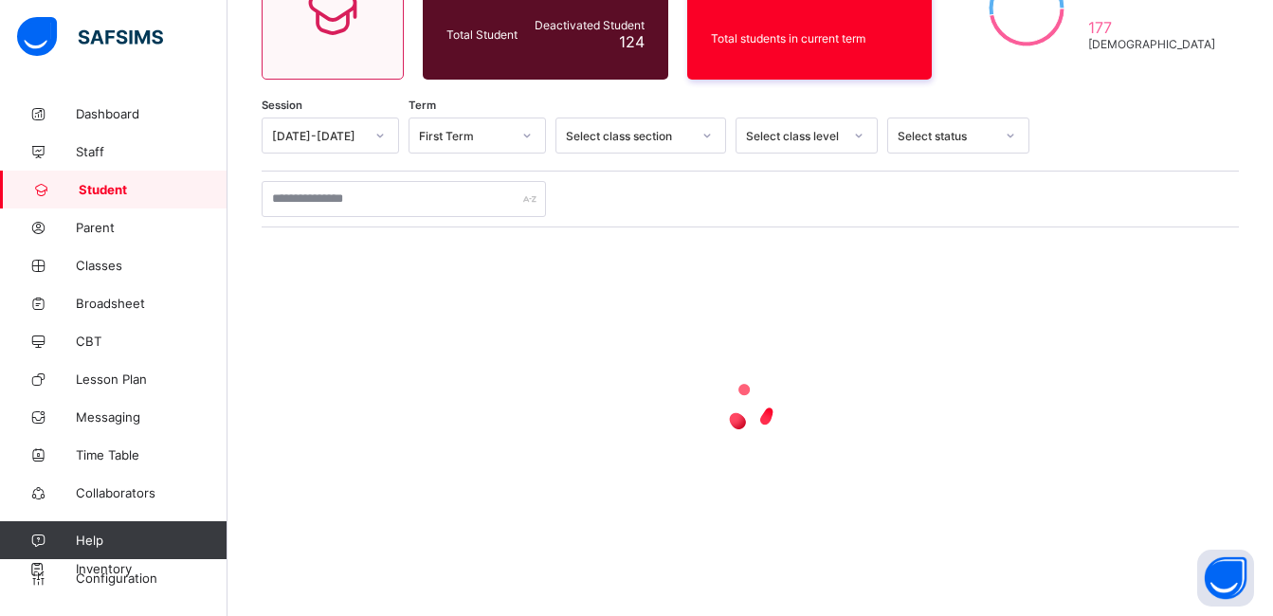
scroll to position [539, 0]
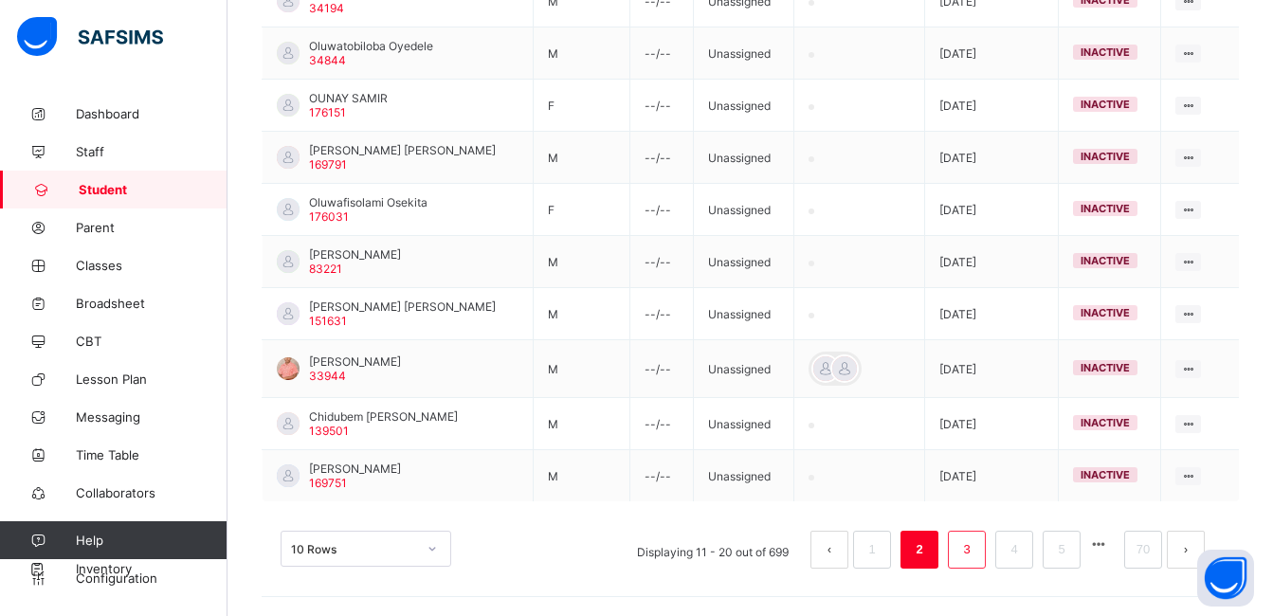
click at [975, 546] on link "3" at bounding box center [966, 549] width 18 height 25
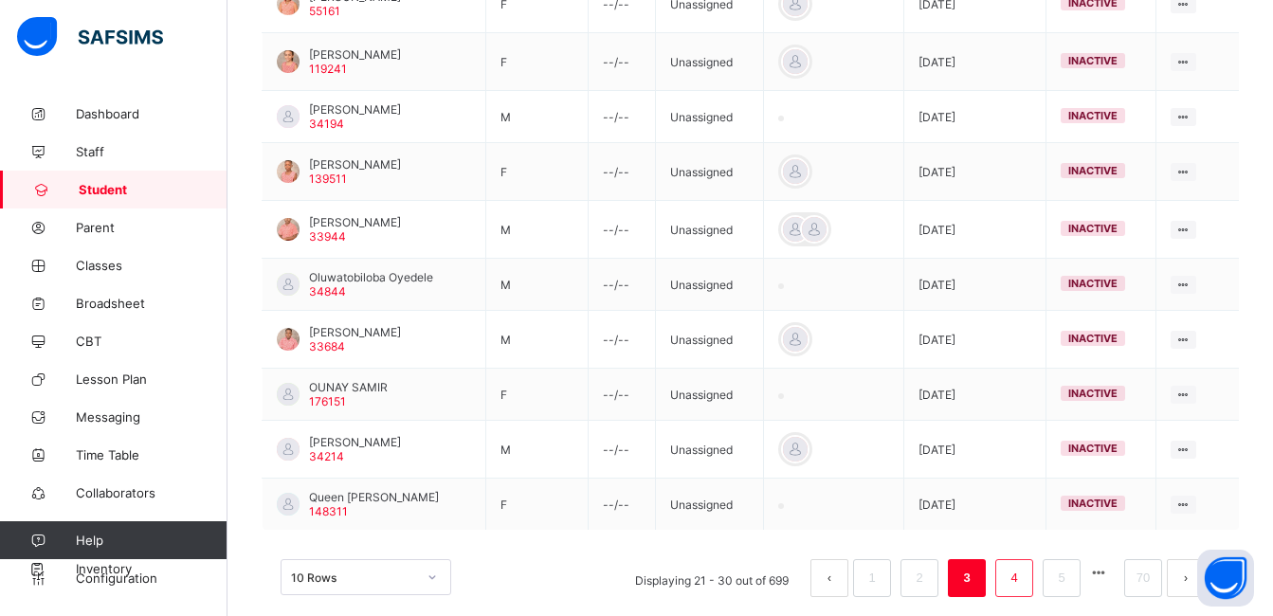
click at [1023, 578] on link "4" at bounding box center [1014, 578] width 18 height 25
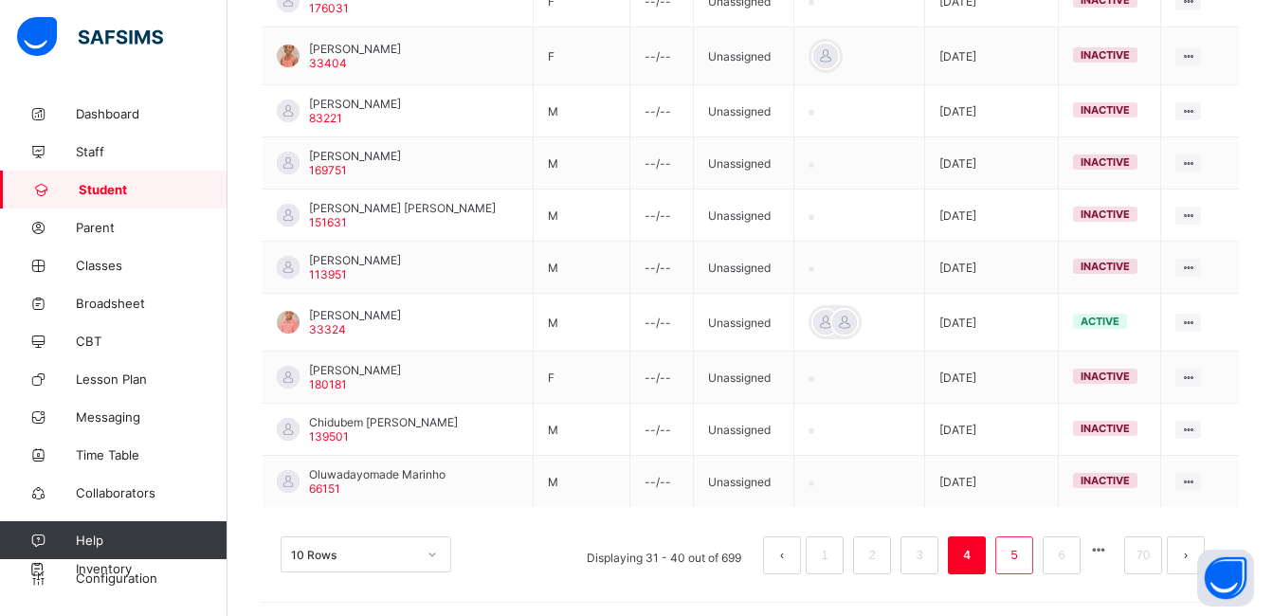
click at [1023, 562] on link "5" at bounding box center [1014, 555] width 18 height 25
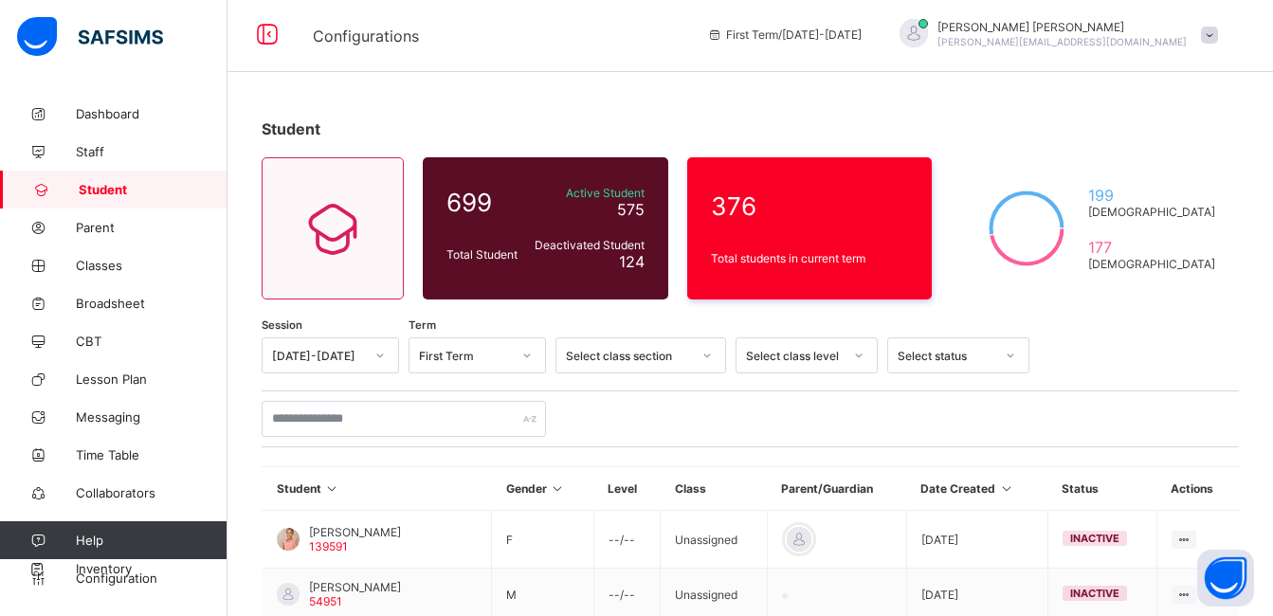
scroll to position [0, 0]
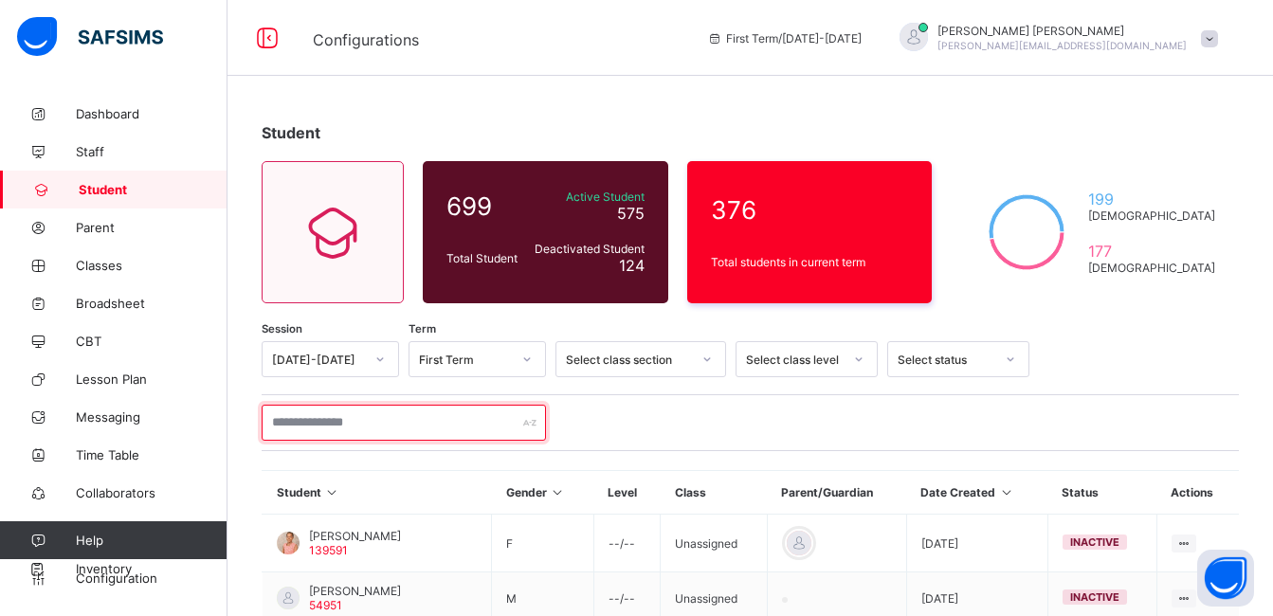
click at [323, 427] on input "text" at bounding box center [404, 423] width 284 height 36
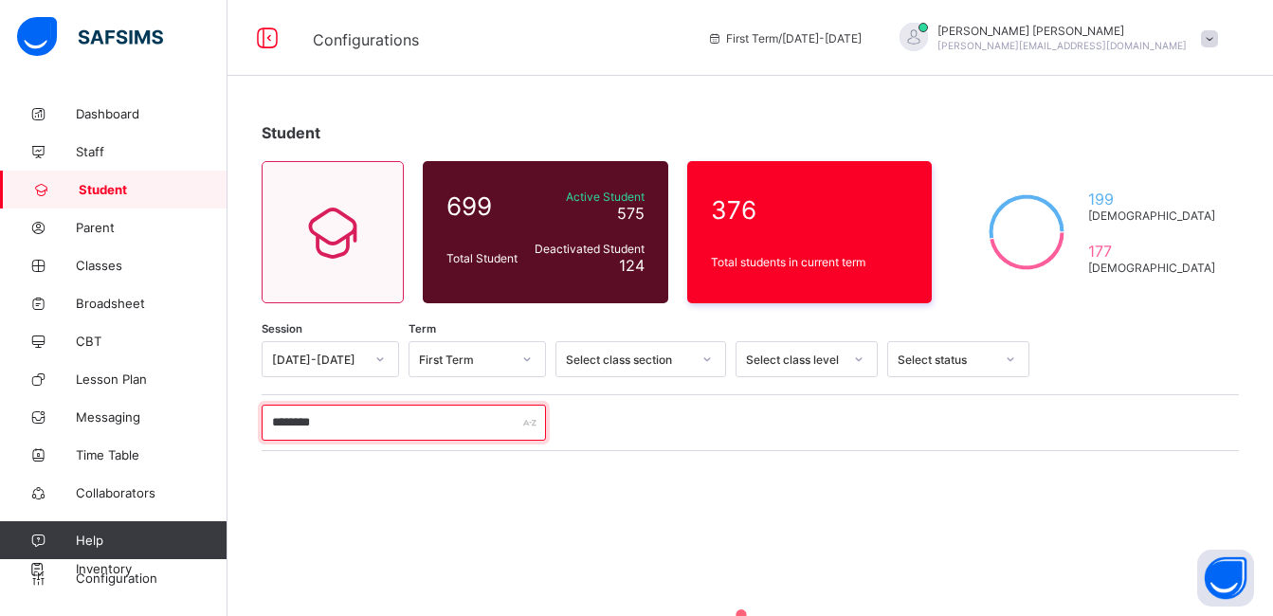
type input "********"
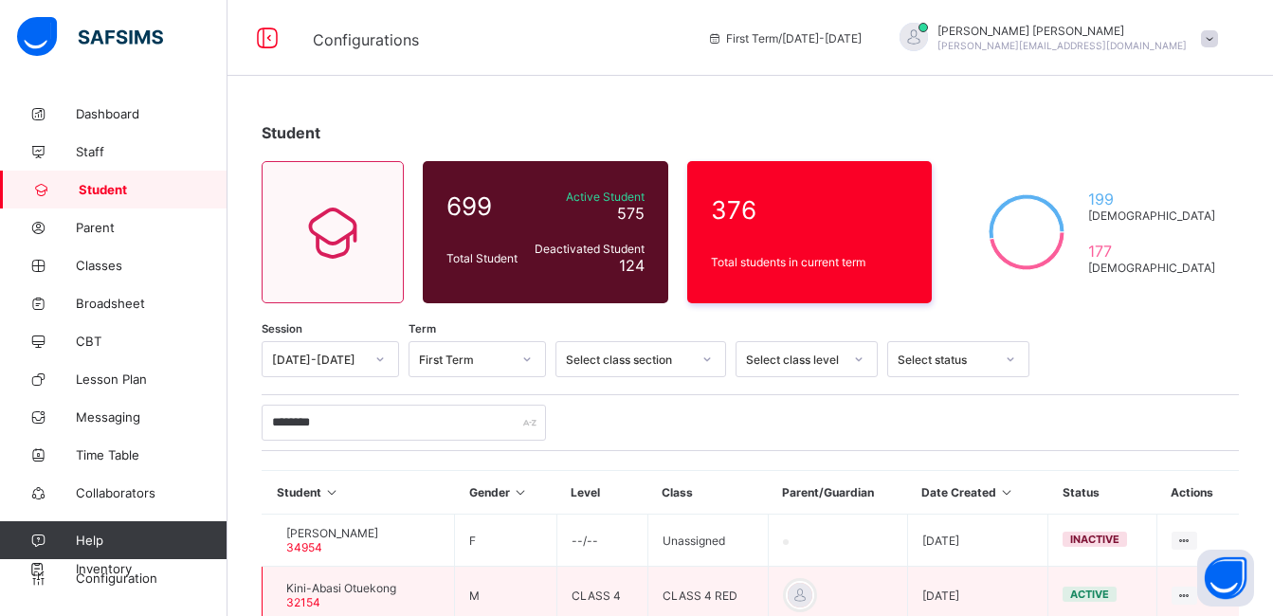
click at [355, 594] on span "Kini-Abasi Otuekong" at bounding box center [341, 588] width 110 height 14
click at [354, 603] on div "Kini-Abasi Otuekong 32154" at bounding box center [341, 595] width 110 height 28
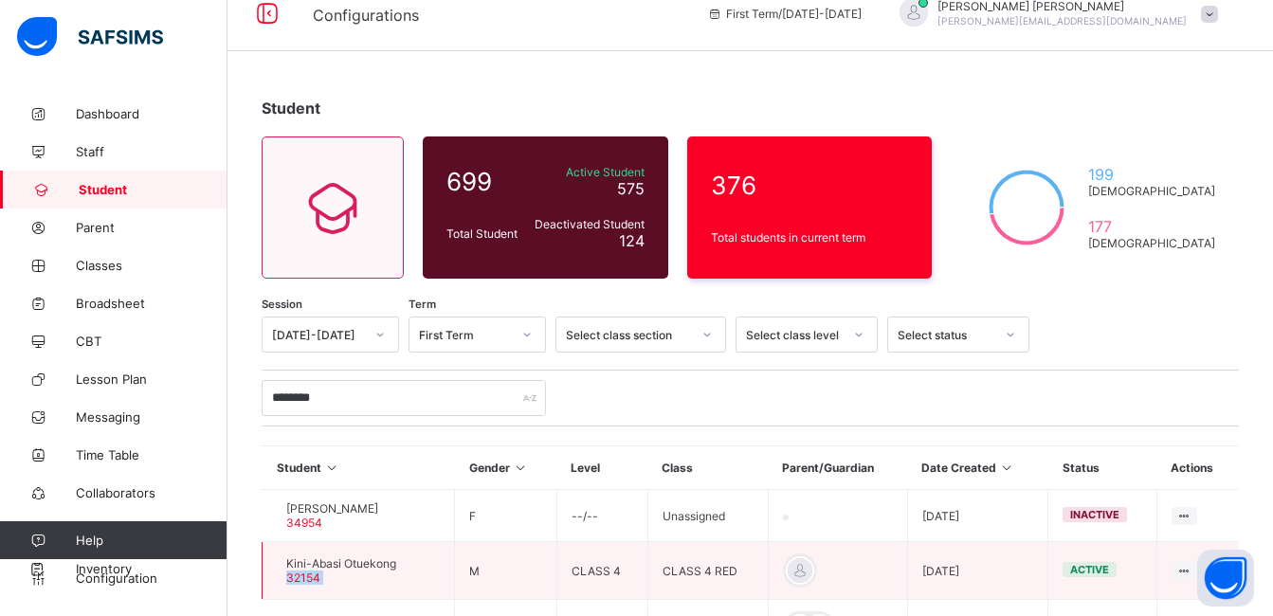
click at [354, 600] on td "Kini-Abasi Otuekong 32154" at bounding box center [359, 571] width 192 height 58
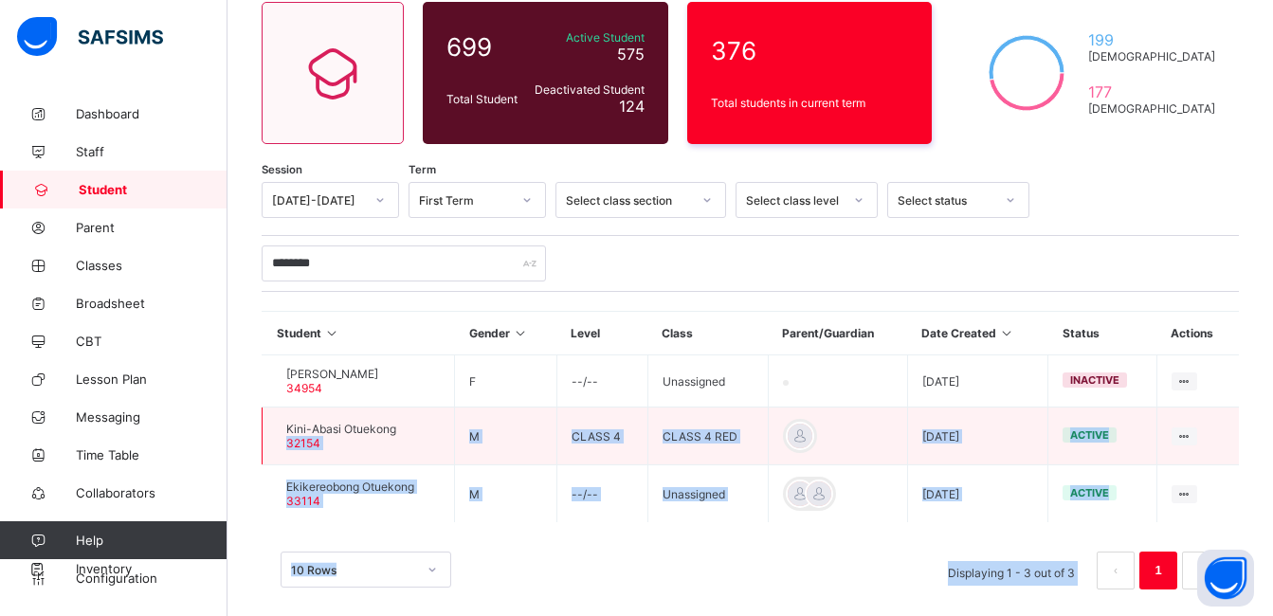
scroll to position [180, 0]
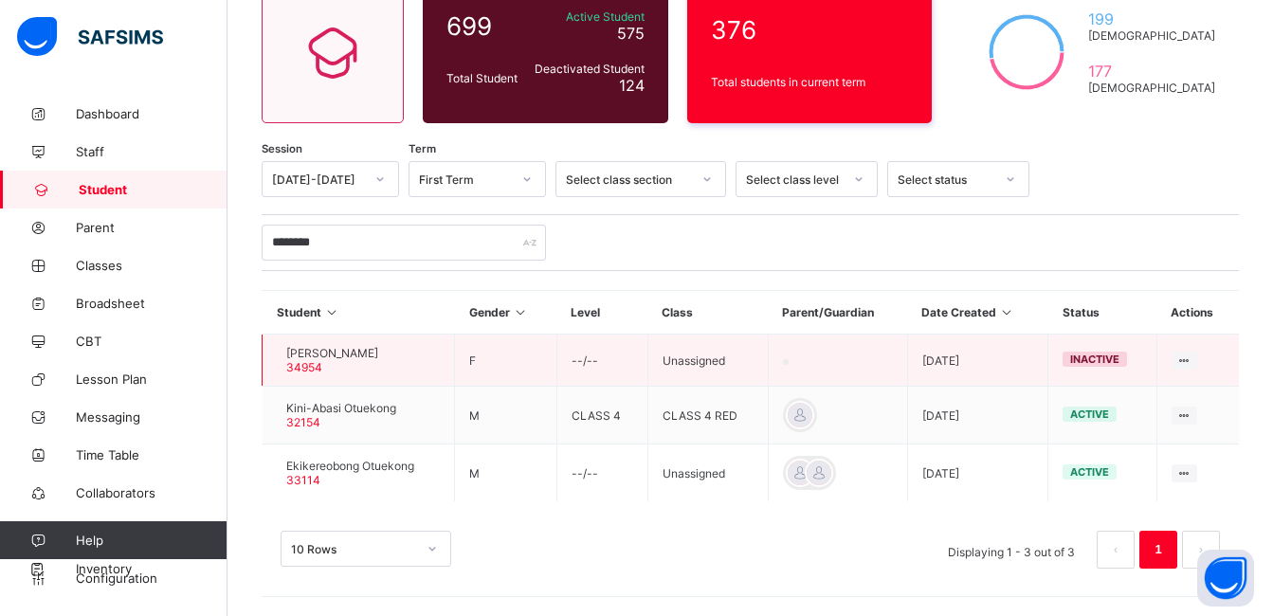
drag, startPoint x: 354, startPoint y: 603, endPoint x: 543, endPoint y: 360, distance: 307.3
click at [543, 360] on td "F" at bounding box center [505, 361] width 101 height 52
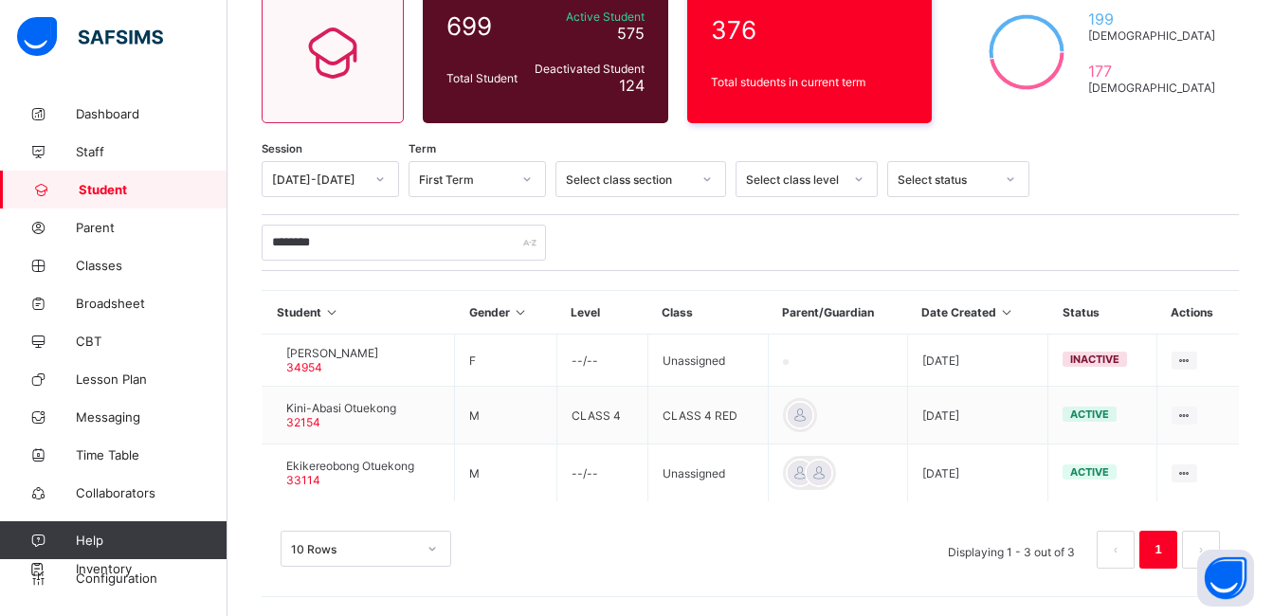
click at [648, 248] on div "********" at bounding box center [750, 243] width 977 height 36
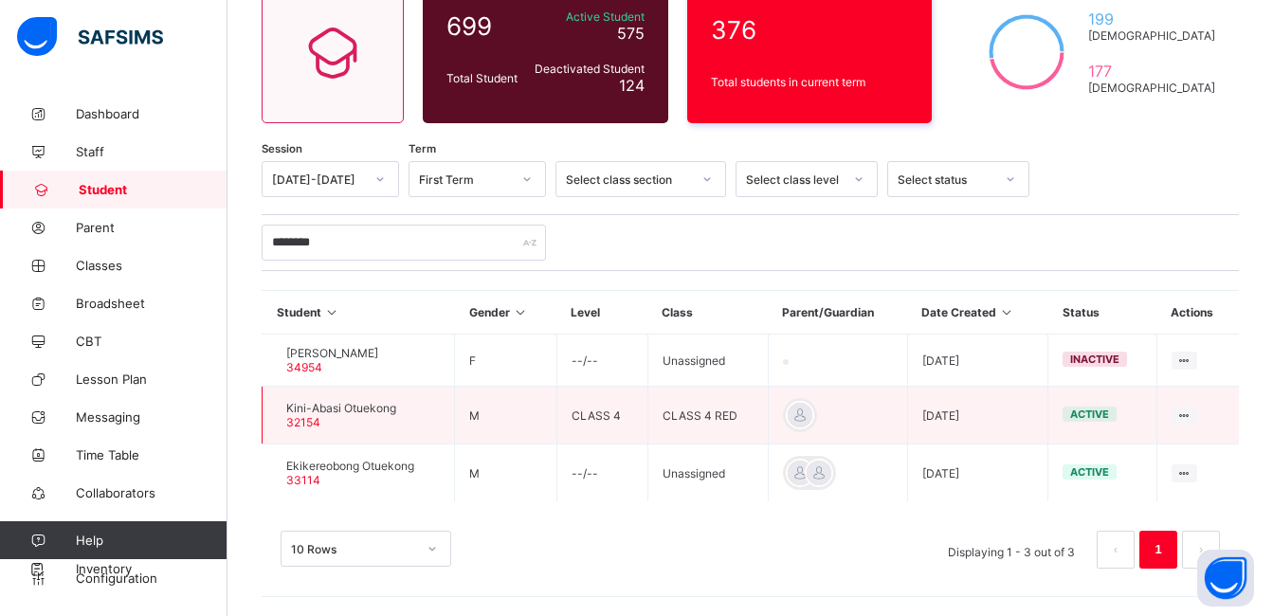
click at [359, 412] on span "Kini-Abasi Otuekong" at bounding box center [341, 408] width 110 height 14
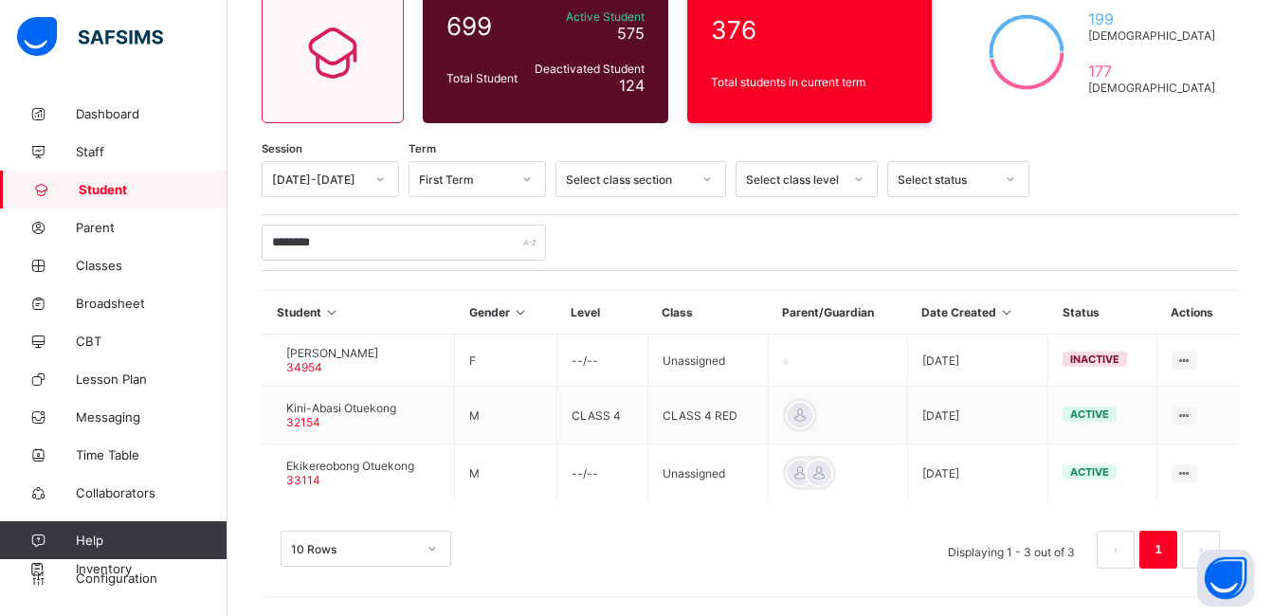
drag, startPoint x: 359, startPoint y: 412, endPoint x: 427, endPoint y: 508, distance: 117.0
click at [427, 508] on div "10 Rows Displaying 1 - 3 out of 3 1" at bounding box center [750, 540] width 977 height 95
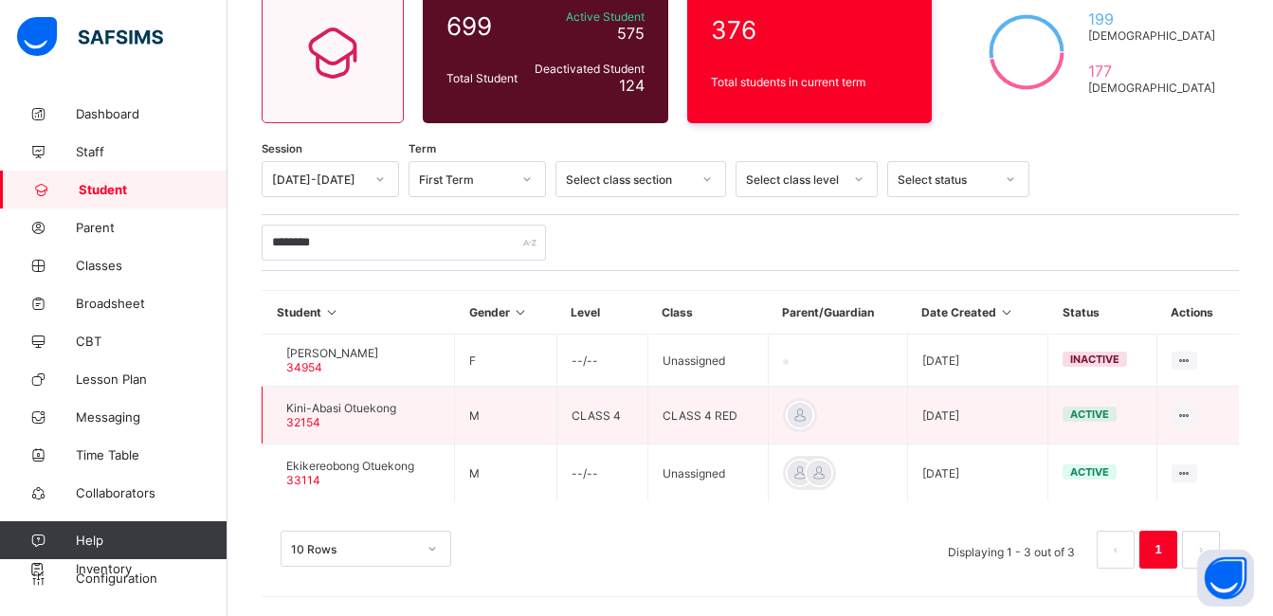
click at [330, 408] on span "Kini-Abasi Otuekong" at bounding box center [341, 408] width 110 height 14
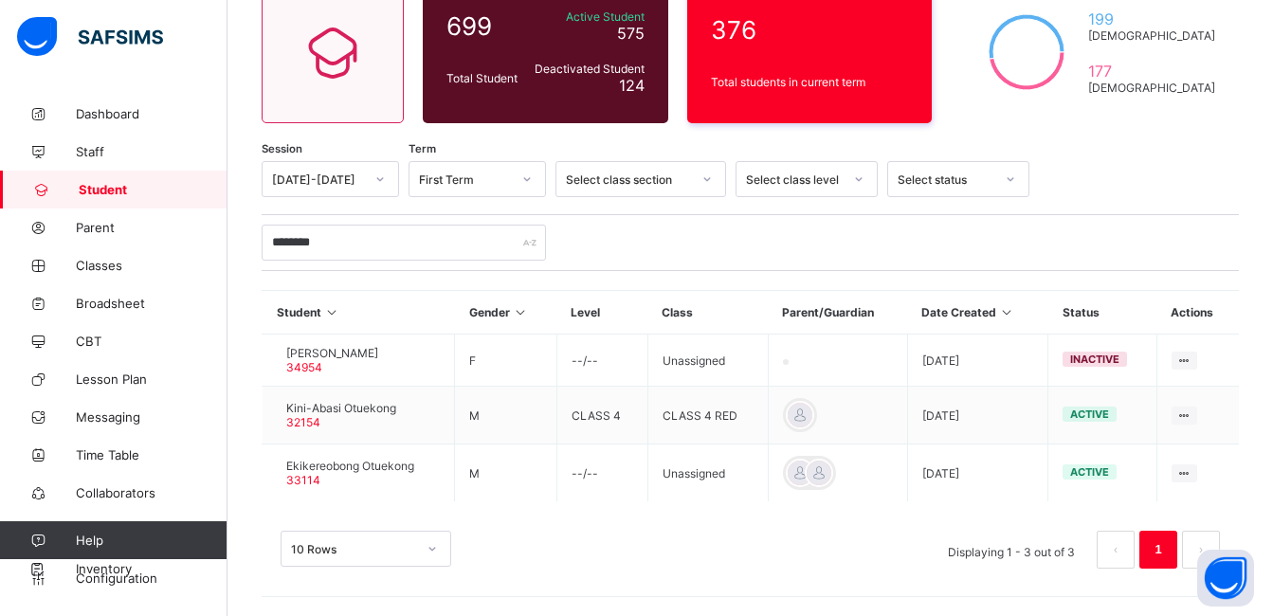
drag, startPoint x: 330, startPoint y: 408, endPoint x: 486, endPoint y: 529, distance: 197.9
click at [486, 529] on div "10 Rows Displaying 1 - 3 out of 3 1" at bounding box center [750, 540] width 977 height 95
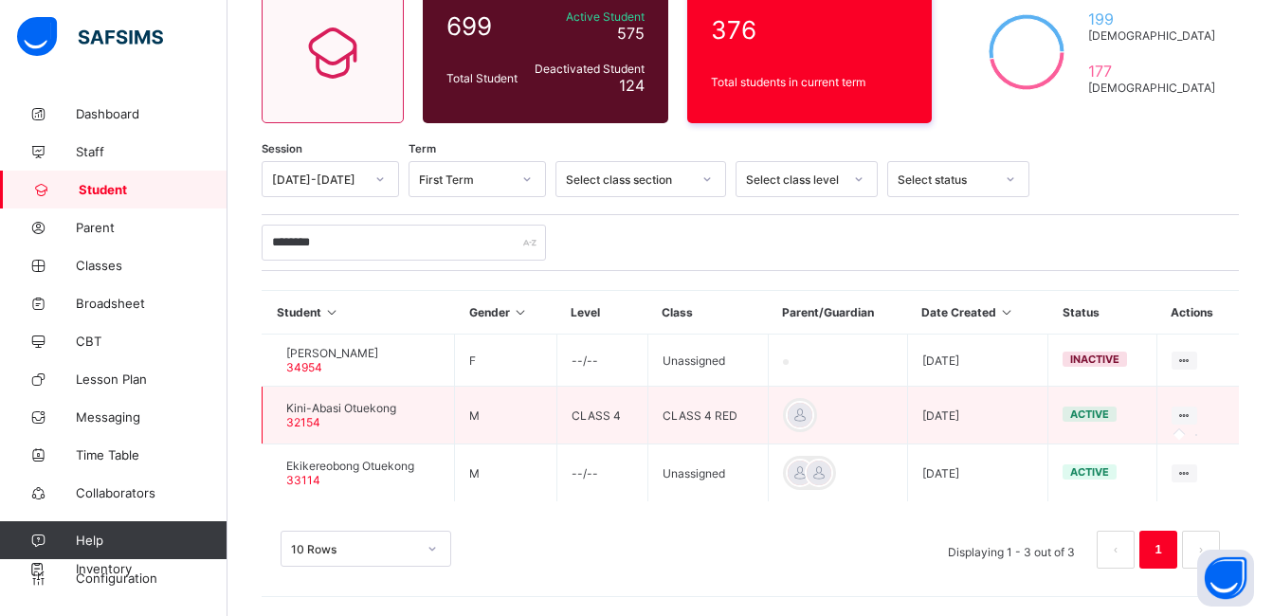
click at [1192, 414] on icon at bounding box center [1184, 416] width 16 height 14
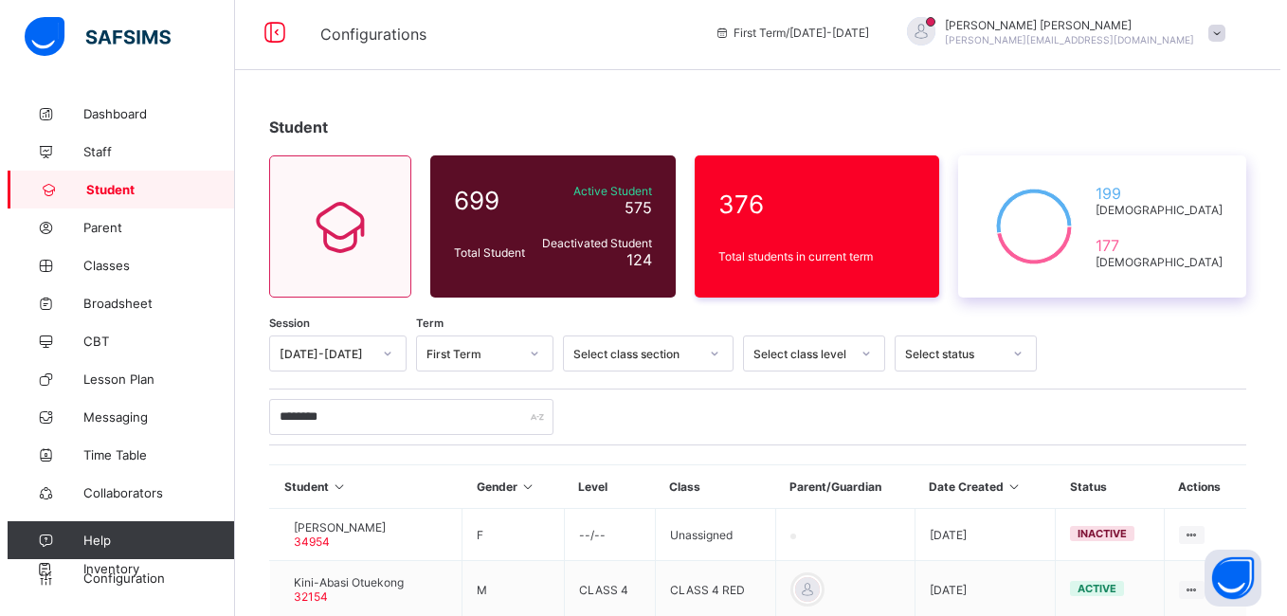
scroll to position [0, 0]
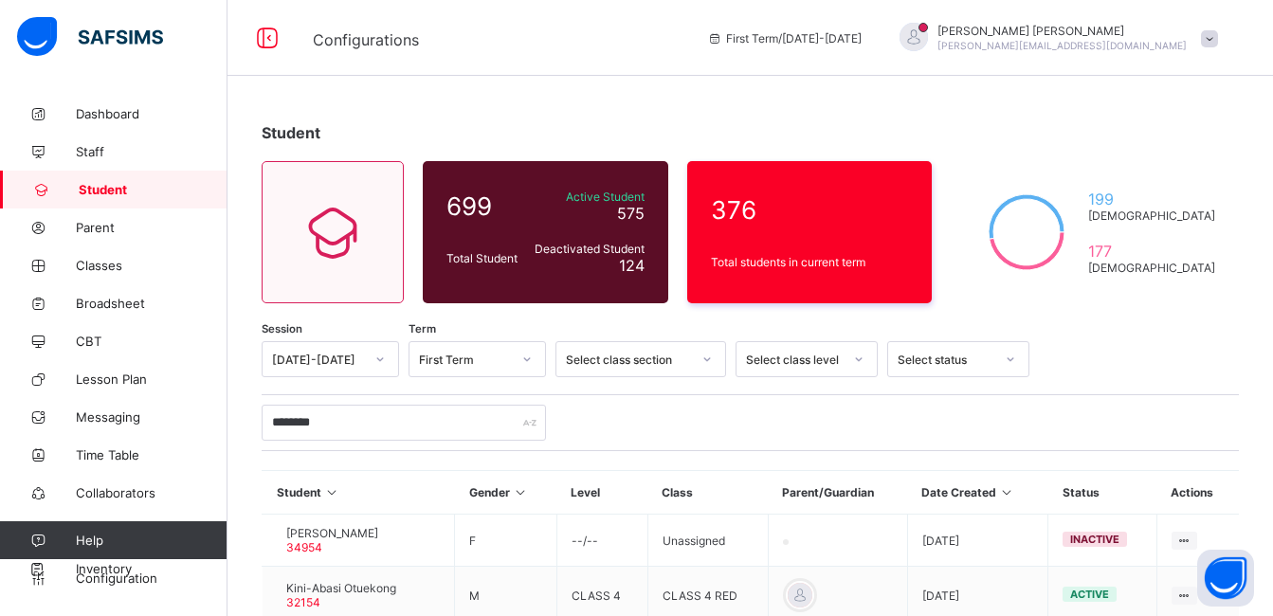
click at [1218, 42] on span at bounding box center [1209, 38] width 17 height 17
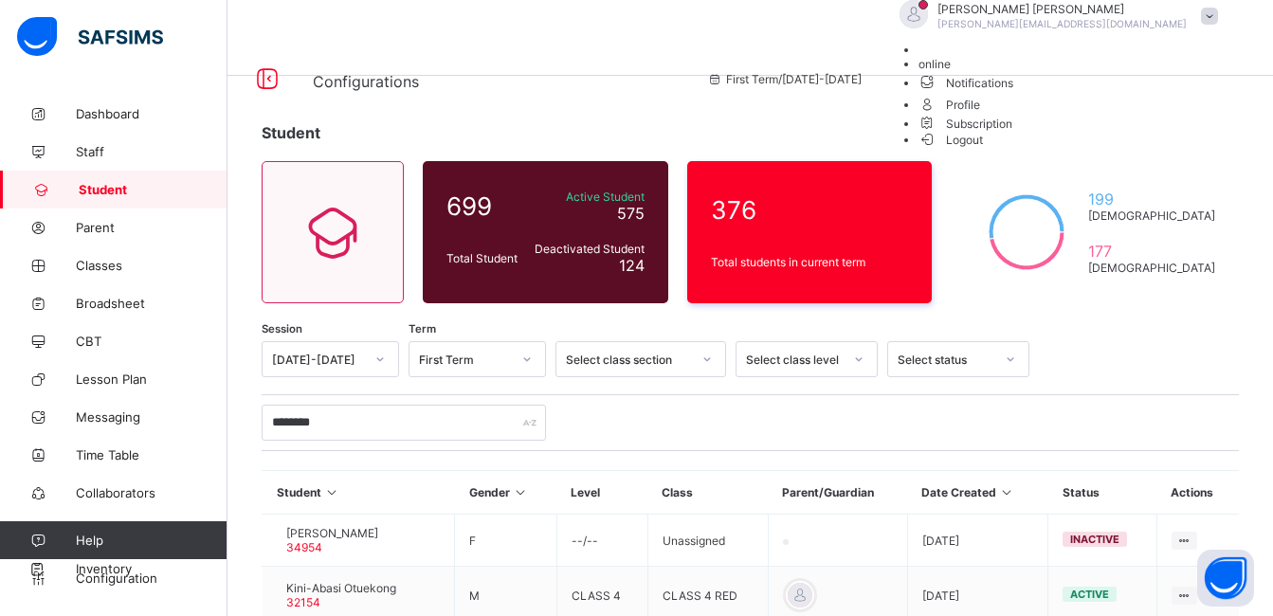
click at [984, 150] on span "Logout" at bounding box center [950, 140] width 65 height 20
